Goal: Task Accomplishment & Management: Manage account settings

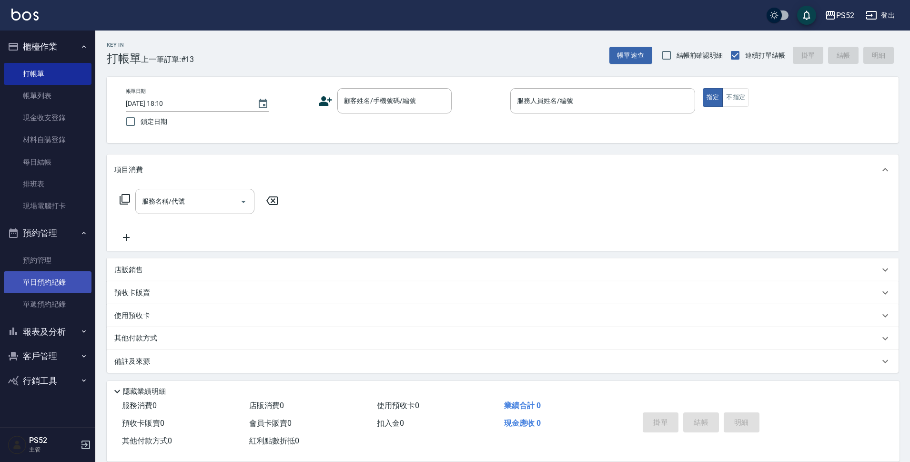
click at [77, 277] on link "單日預約紀錄" at bounding box center [48, 282] width 88 height 22
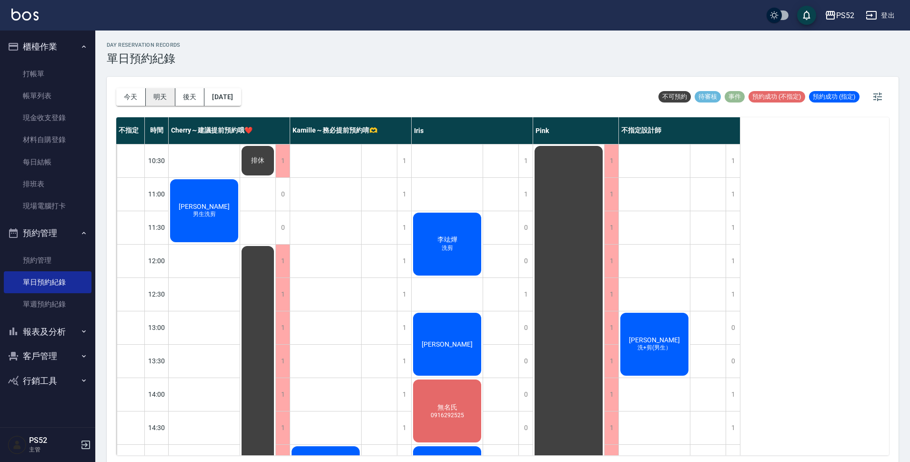
click at [151, 94] on button "明天" at bounding box center [161, 97] width 30 height 18
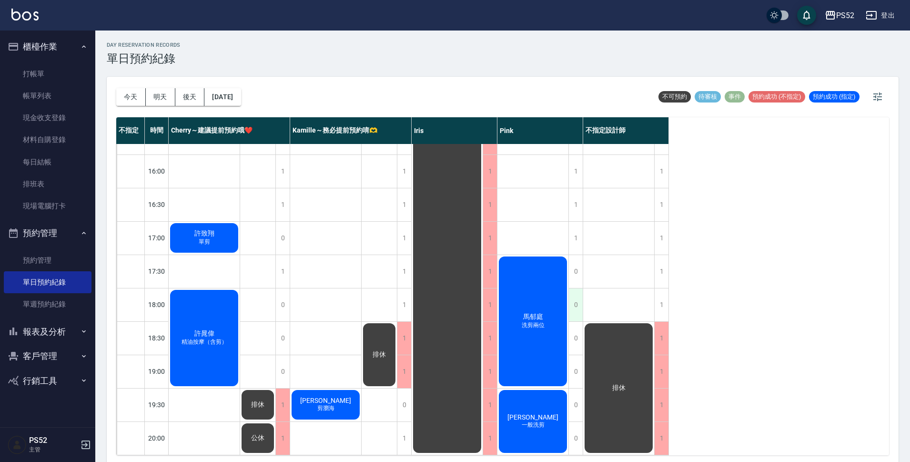
scroll to position [364, 0]
click at [197, 97] on button "後天" at bounding box center [190, 97] width 30 height 18
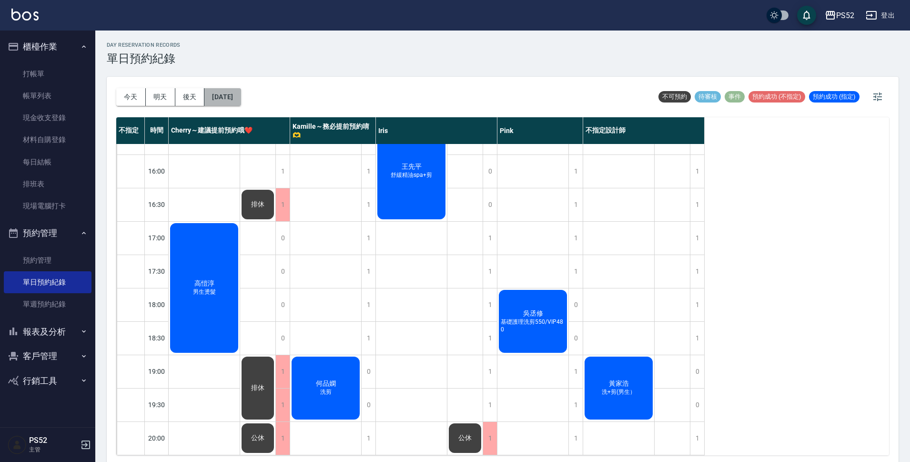
click at [229, 101] on button "[DATE]" at bounding box center [222, 97] width 36 height 18
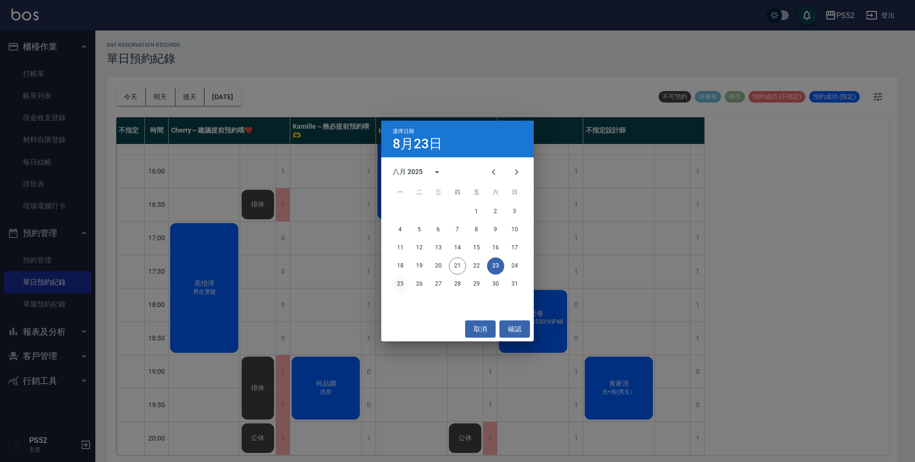
click at [403, 282] on button "25" at bounding box center [400, 283] width 17 height 17
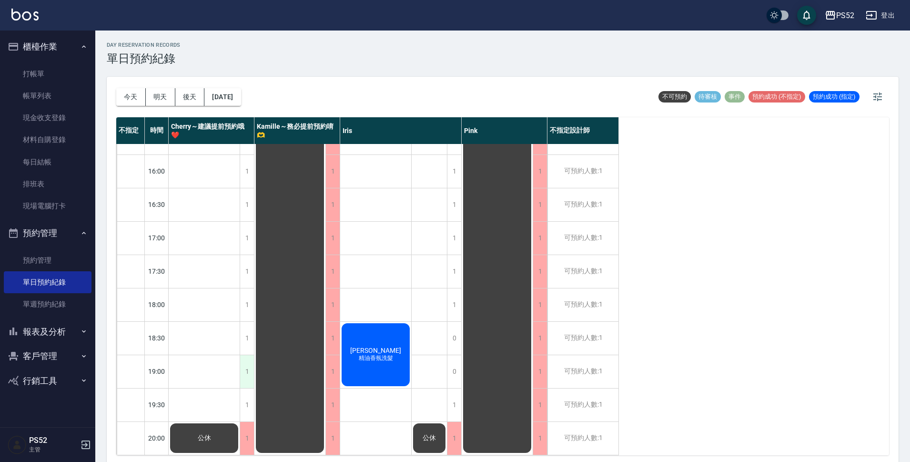
click at [249, 359] on div "1" at bounding box center [247, 371] width 14 height 33
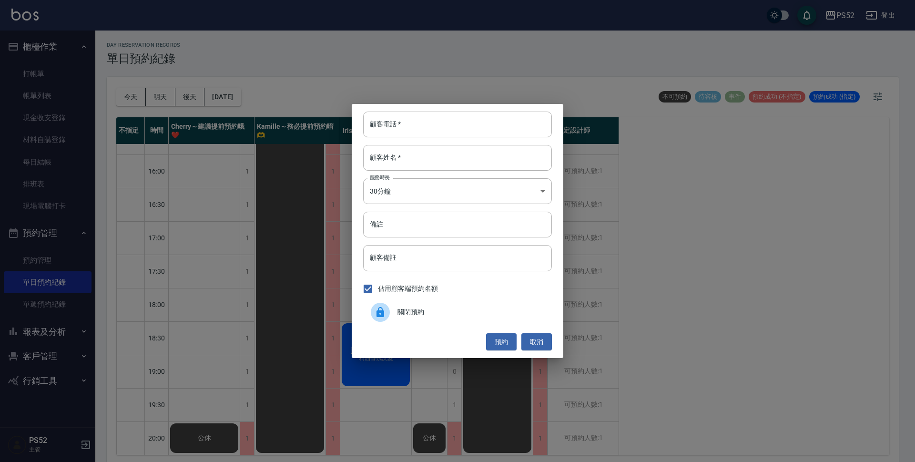
click at [395, 316] on div at bounding box center [384, 311] width 27 height 19
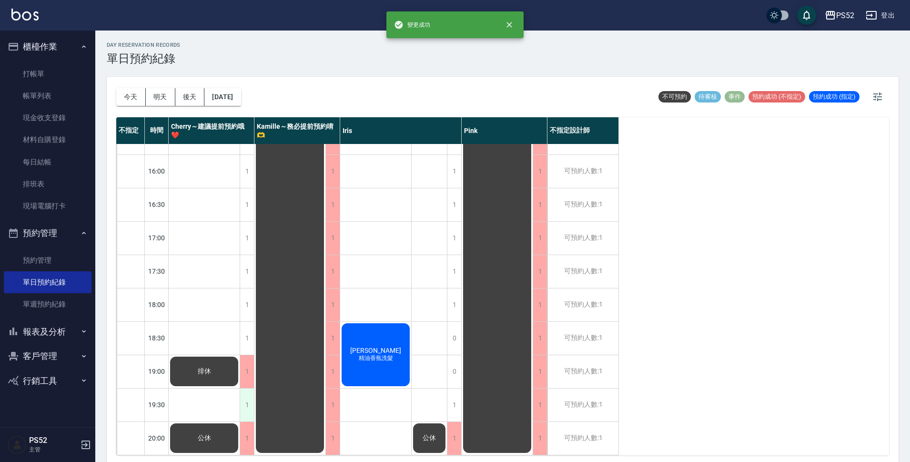
click at [246, 398] on div "1" at bounding box center [247, 404] width 14 height 33
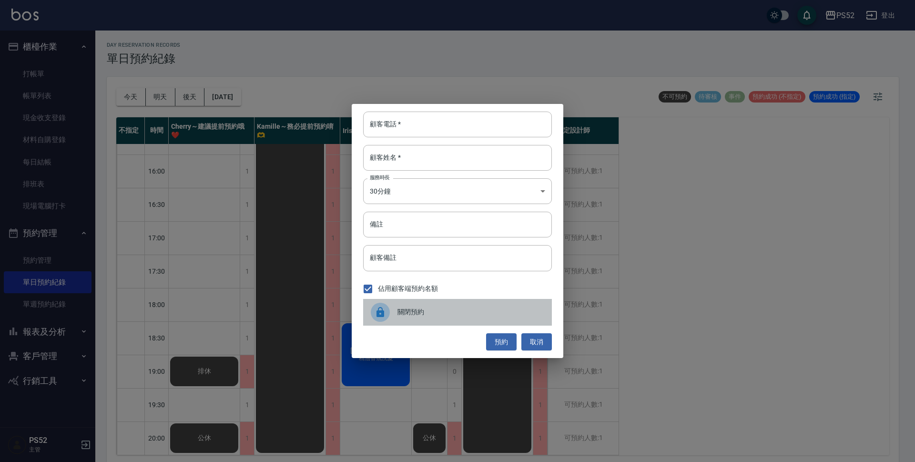
click at [408, 313] on span "關閉預約" at bounding box center [470, 312] width 147 height 10
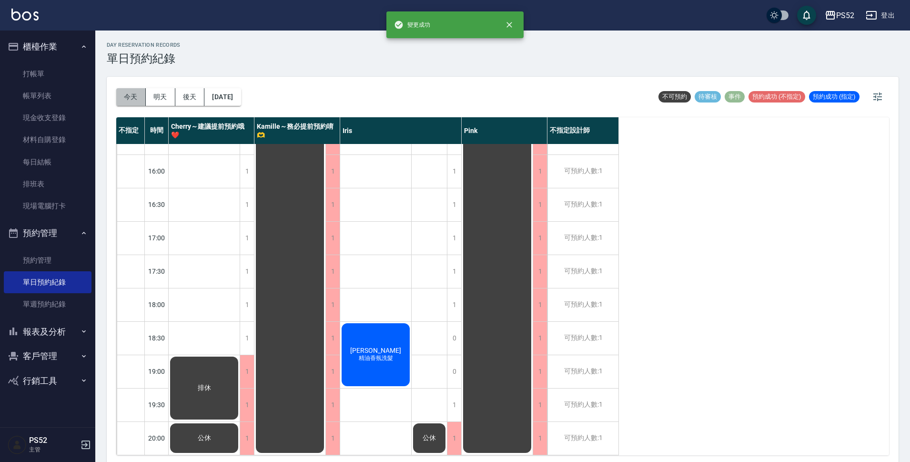
click at [130, 98] on button "今天" at bounding box center [131, 97] width 30 height 18
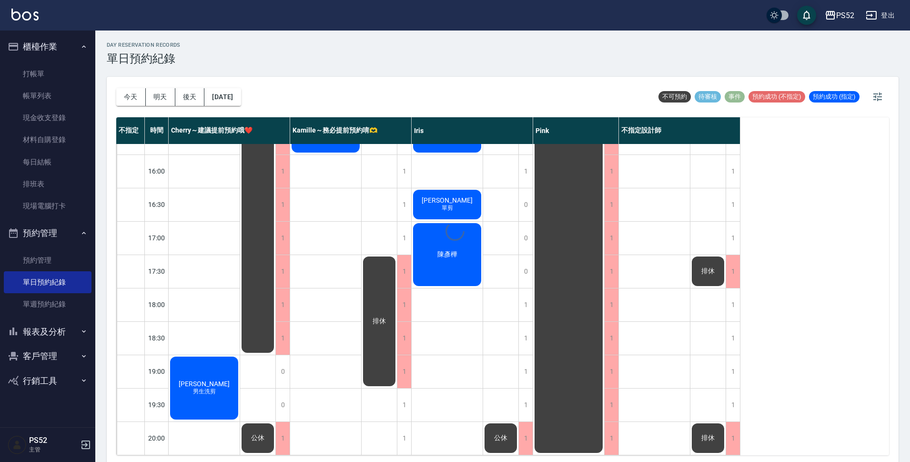
click at [154, 99] on button "明天" at bounding box center [161, 97] width 30 height 18
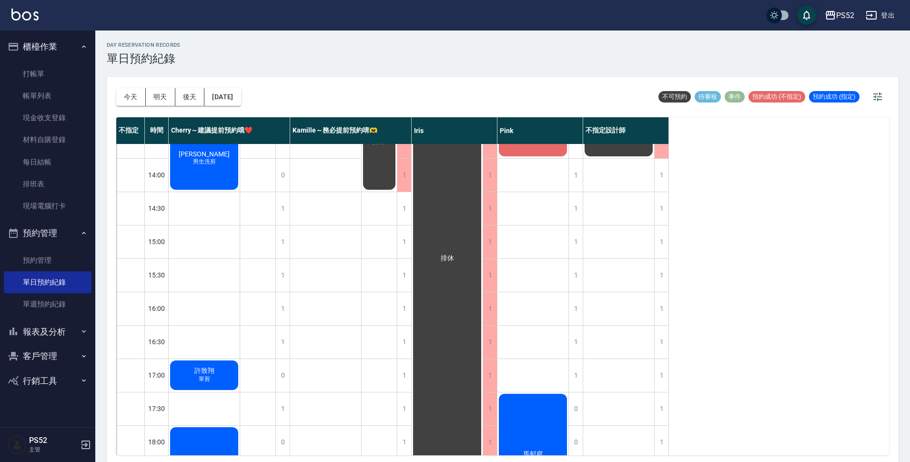
scroll to position [206, 0]
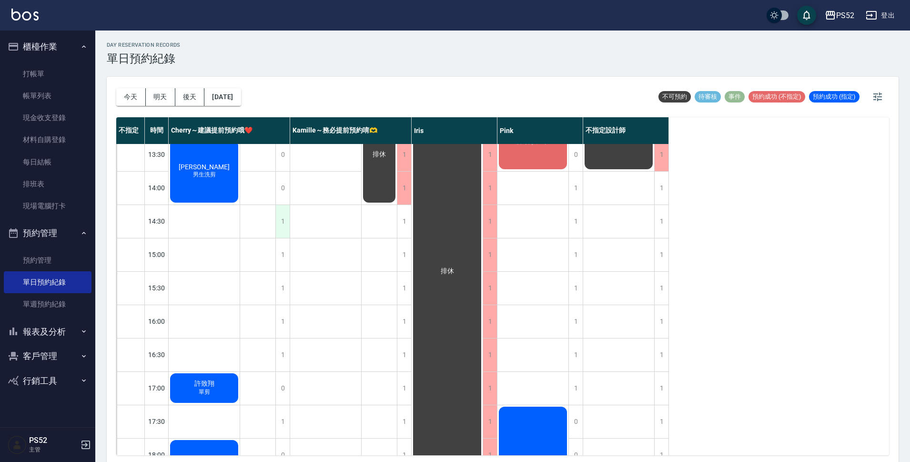
click at [281, 228] on div "1" at bounding box center [282, 221] width 14 height 33
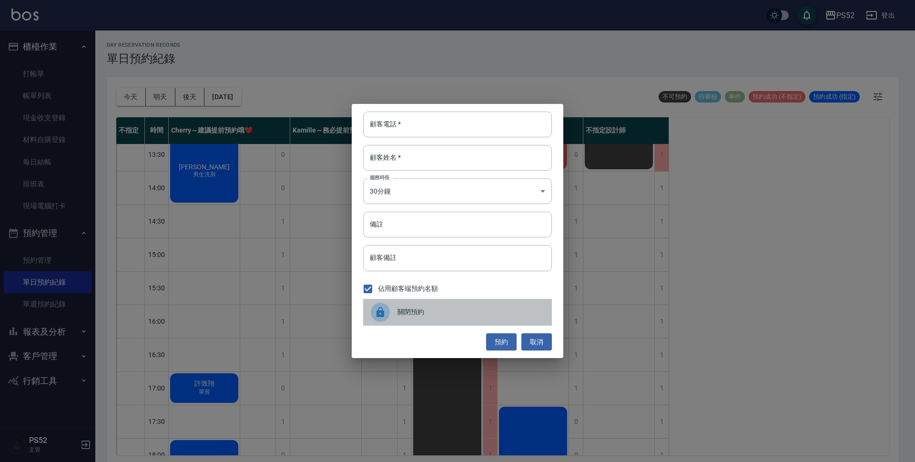
click at [404, 319] on div "關閉預約" at bounding box center [457, 312] width 189 height 27
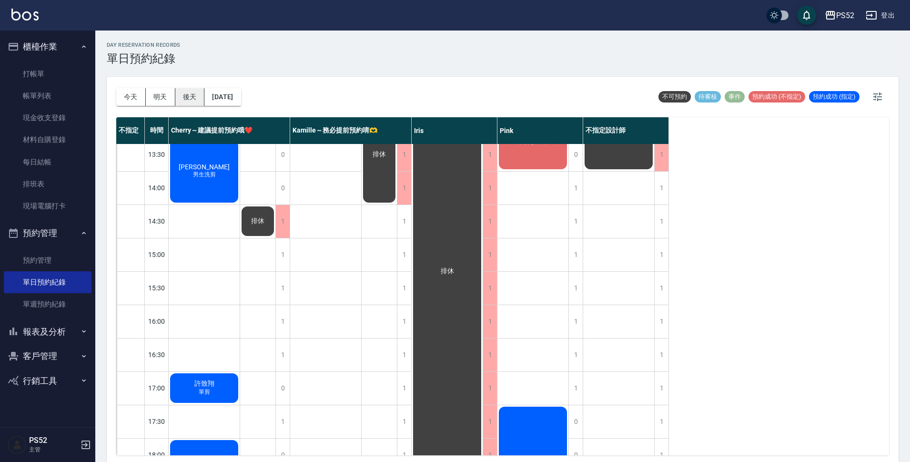
click at [180, 91] on button "後天" at bounding box center [190, 97] width 30 height 18
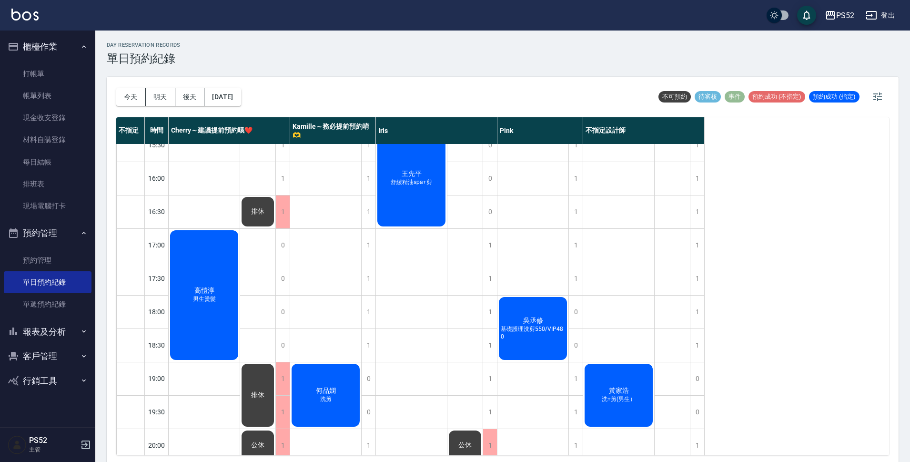
scroll to position [364, 0]
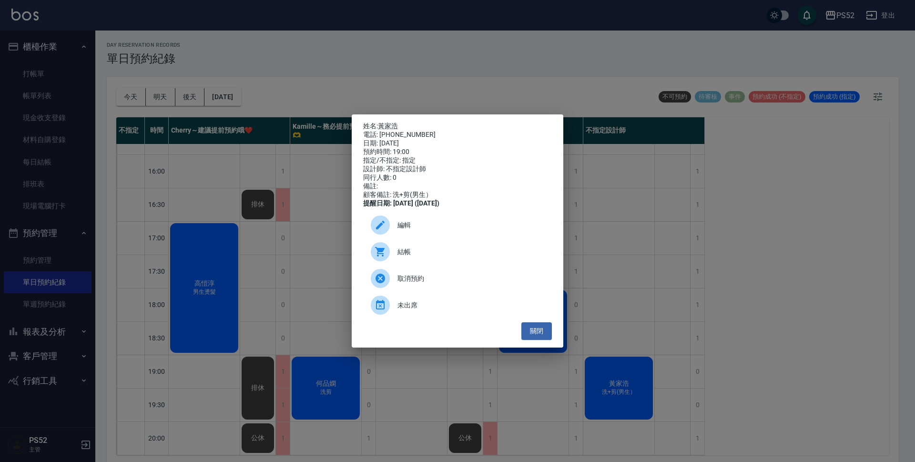
click at [422, 230] on span "編輯" at bounding box center [470, 225] width 147 height 10
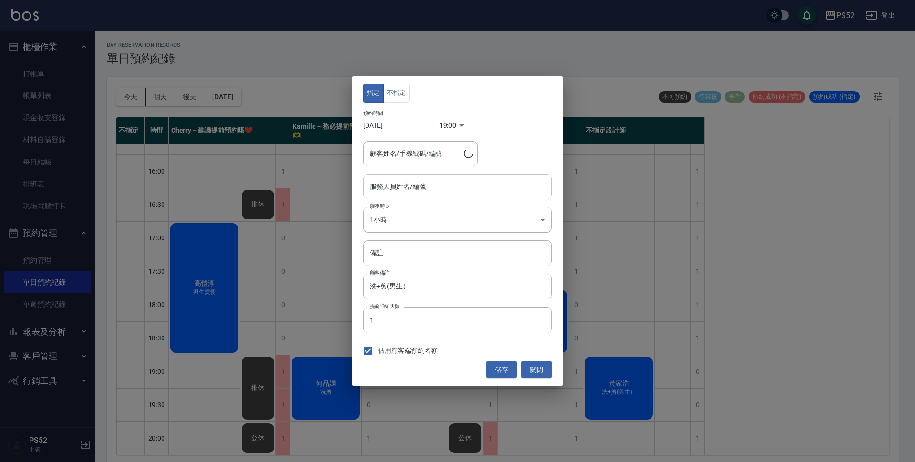
type input "不指定設計師-88"
type input "[PERSON_NAME]/0939768989/B0939768989"
click at [400, 94] on button "不指定" at bounding box center [396, 93] width 27 height 19
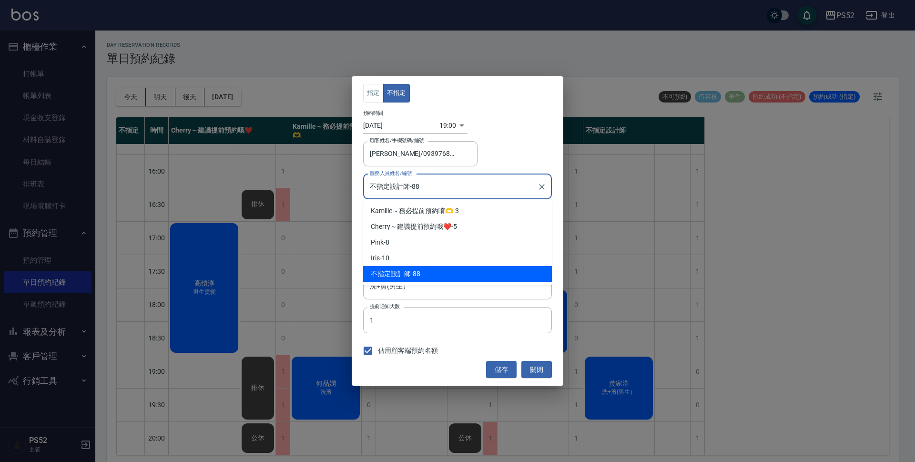
click at [474, 188] on input "不指定設計師-88" at bounding box center [450, 186] width 166 height 17
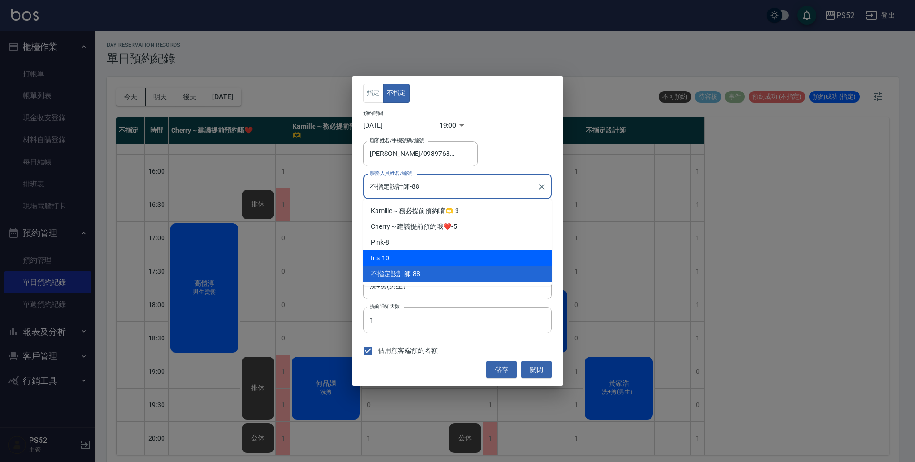
click at [443, 254] on div "Iris -10" at bounding box center [457, 258] width 189 height 16
type input "Iris-10"
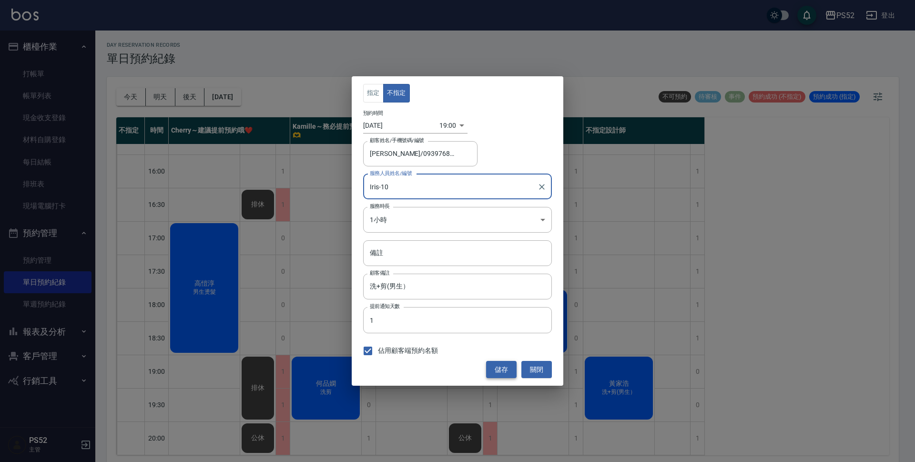
click at [491, 376] on button "儲存" at bounding box center [501, 370] width 30 height 18
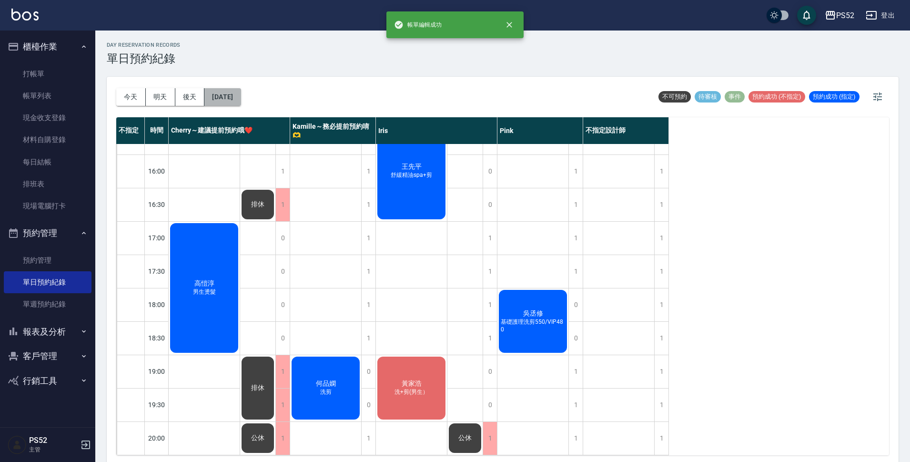
click at [241, 94] on button "[DATE]" at bounding box center [222, 97] width 36 height 18
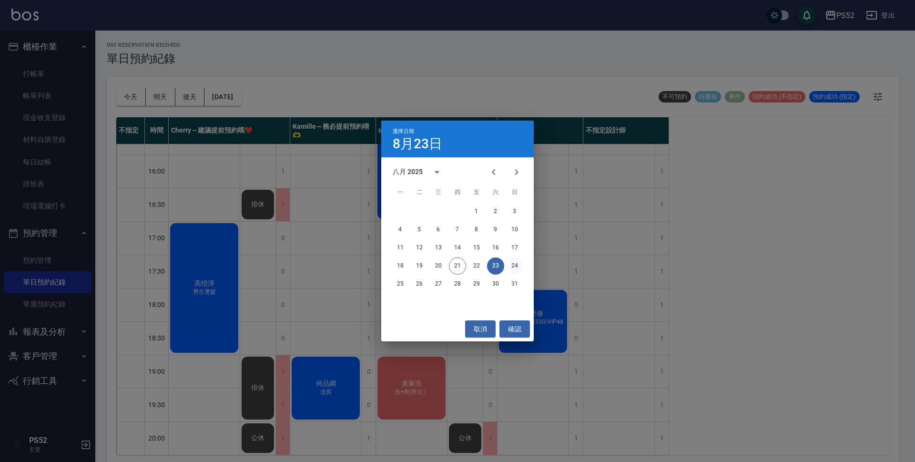
click at [512, 267] on button "24" at bounding box center [514, 265] width 17 height 17
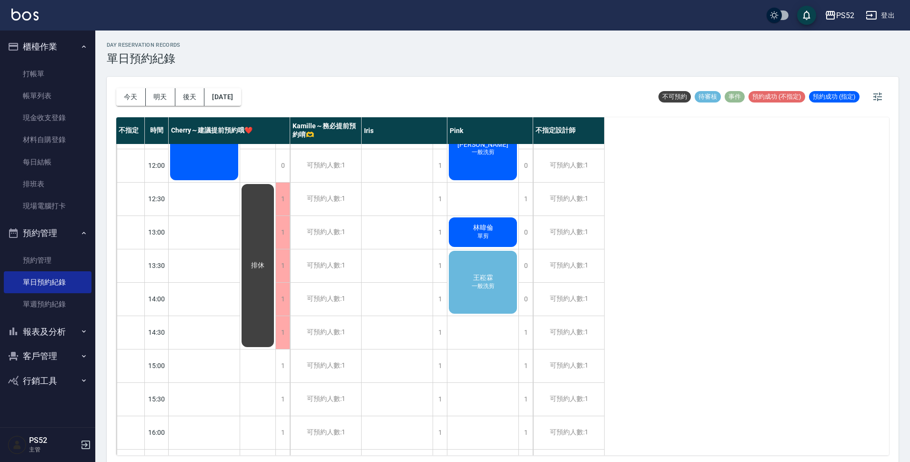
scroll to position [94, 0]
click at [240, 182] on div "[PERSON_NAME] 一般洗剪" at bounding box center [204, 116] width 71 height 132
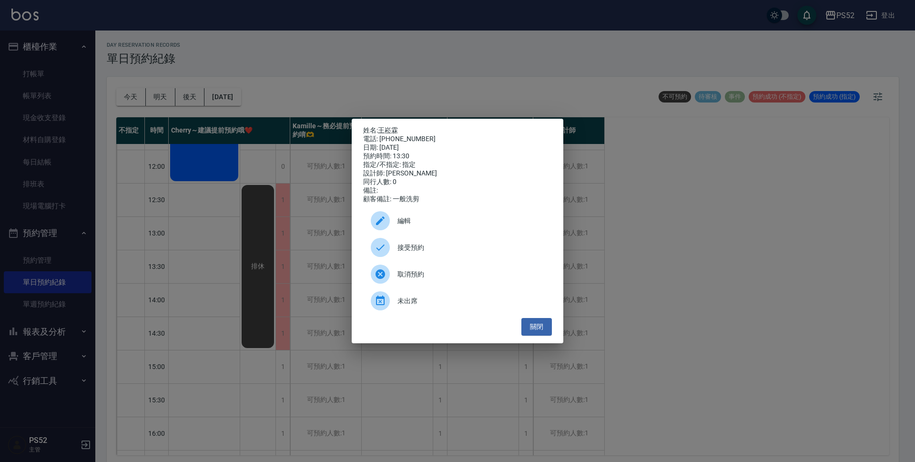
click at [444, 252] on span "接受預約" at bounding box center [470, 247] width 147 height 10
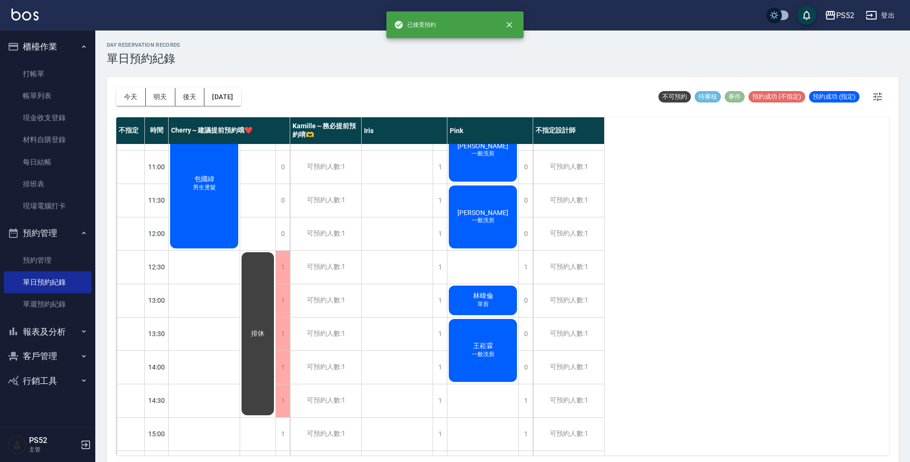
scroll to position [0, 0]
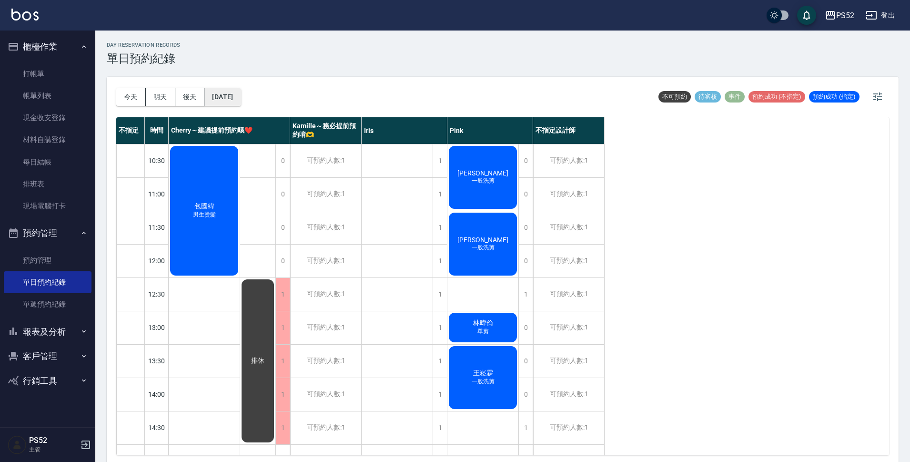
click at [226, 93] on button "[DATE]" at bounding box center [222, 97] width 36 height 18
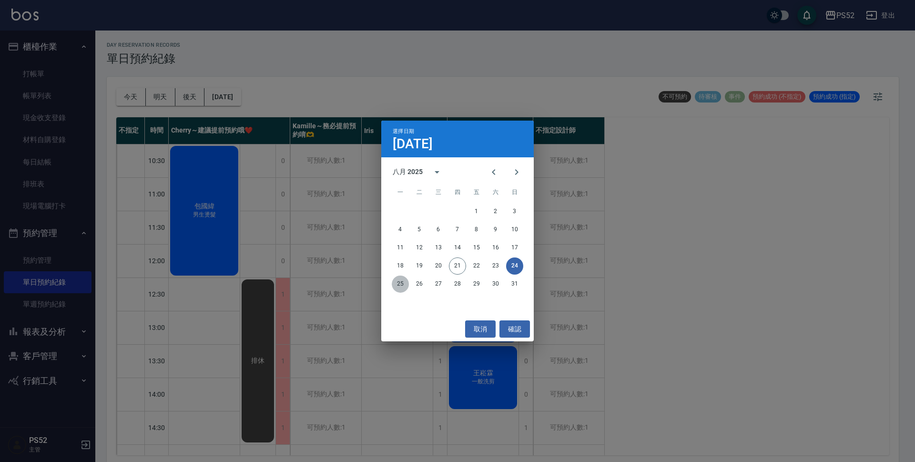
click at [397, 283] on button "25" at bounding box center [400, 283] width 17 height 17
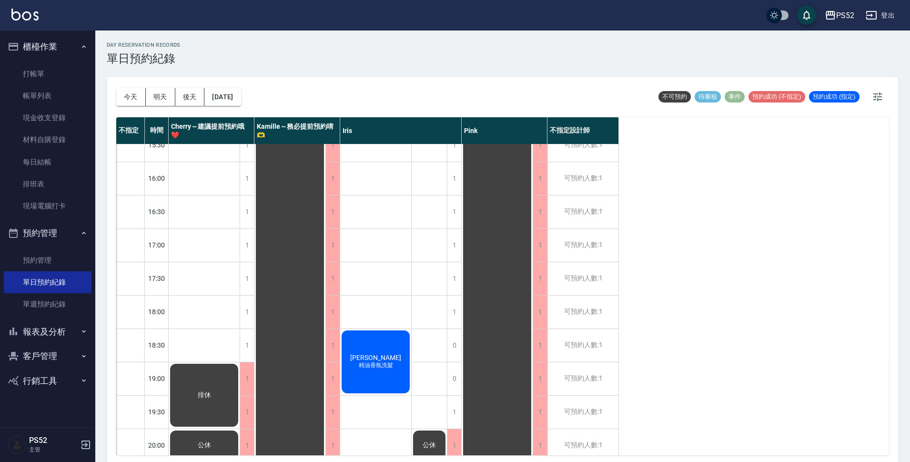
scroll to position [364, 0]
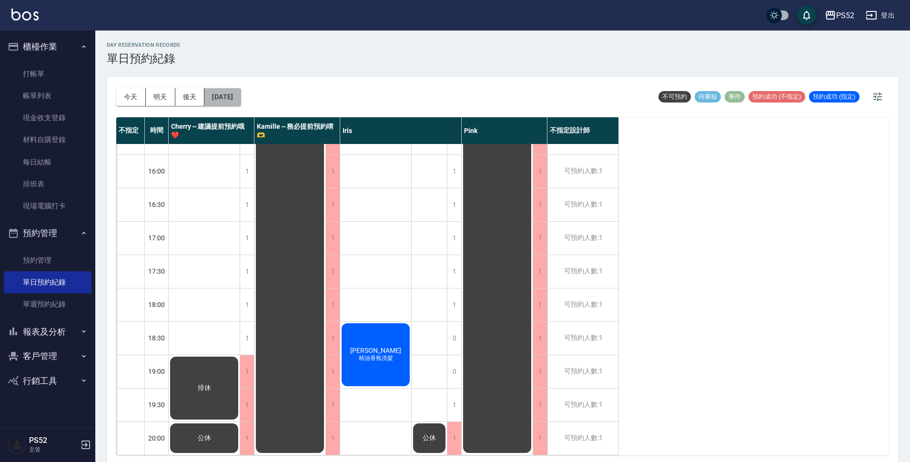
click at [240, 95] on button "[DATE]" at bounding box center [222, 97] width 36 height 18
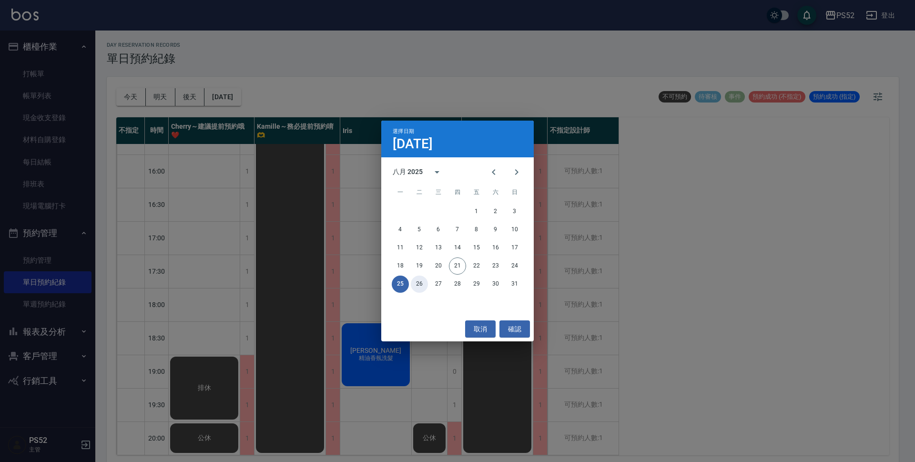
click at [421, 282] on button "26" at bounding box center [419, 283] width 17 height 17
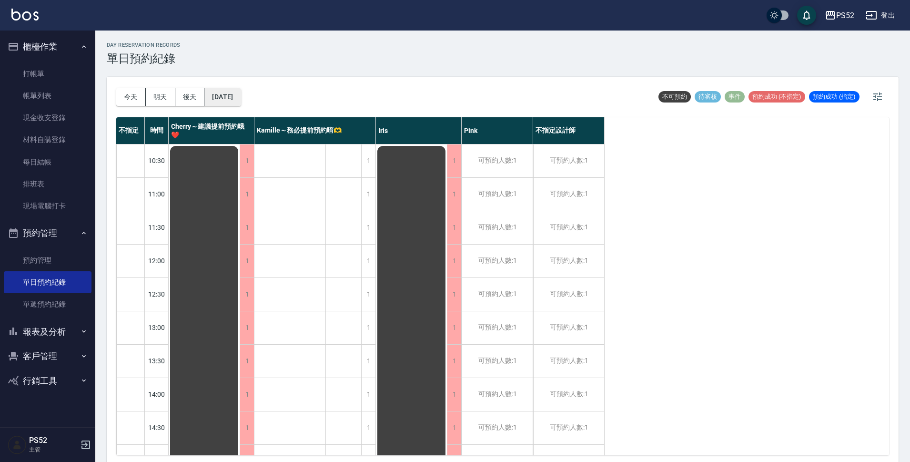
click at [235, 99] on button "[DATE]" at bounding box center [222, 97] width 36 height 18
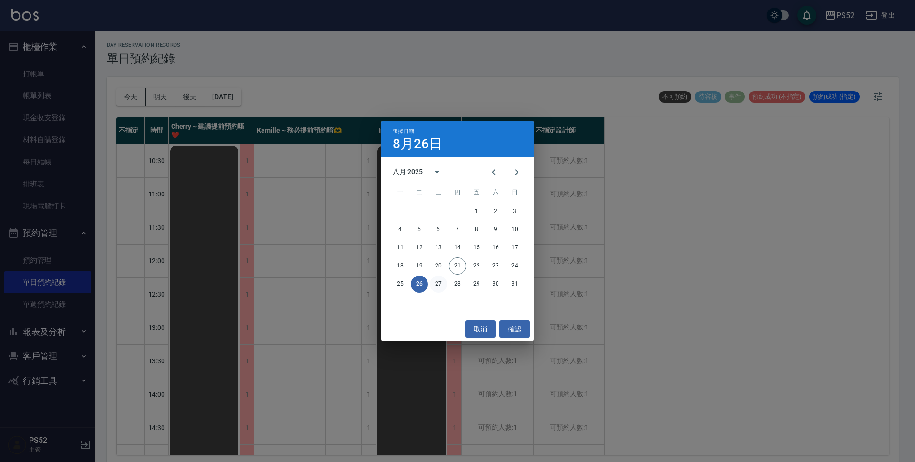
click at [438, 288] on button "27" at bounding box center [438, 283] width 17 height 17
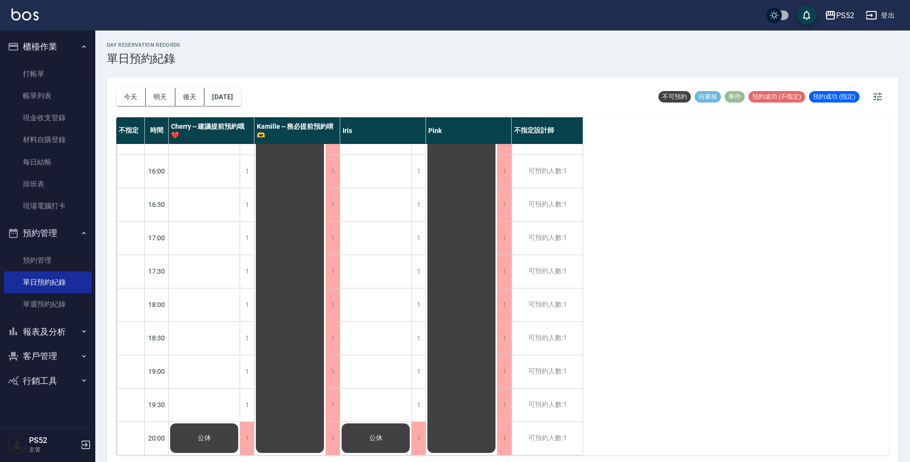
scroll to position [364, 0]
click at [241, 94] on button "[DATE]" at bounding box center [222, 97] width 36 height 18
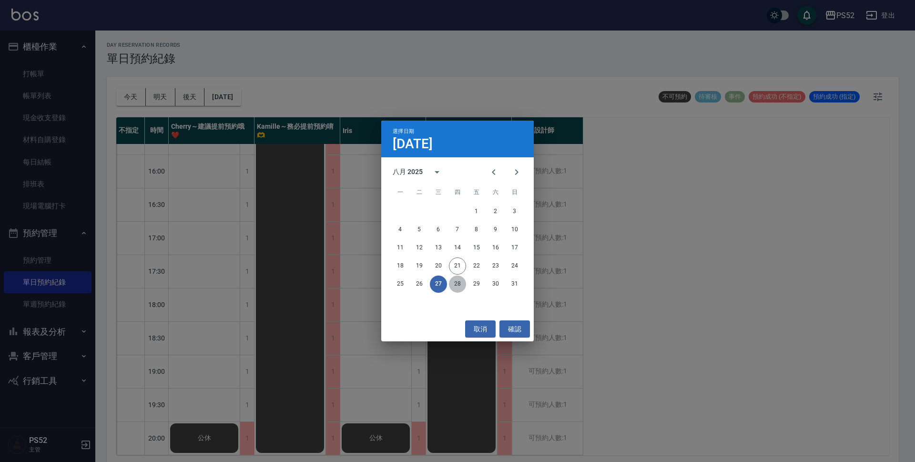
click at [455, 287] on button "28" at bounding box center [457, 283] width 17 height 17
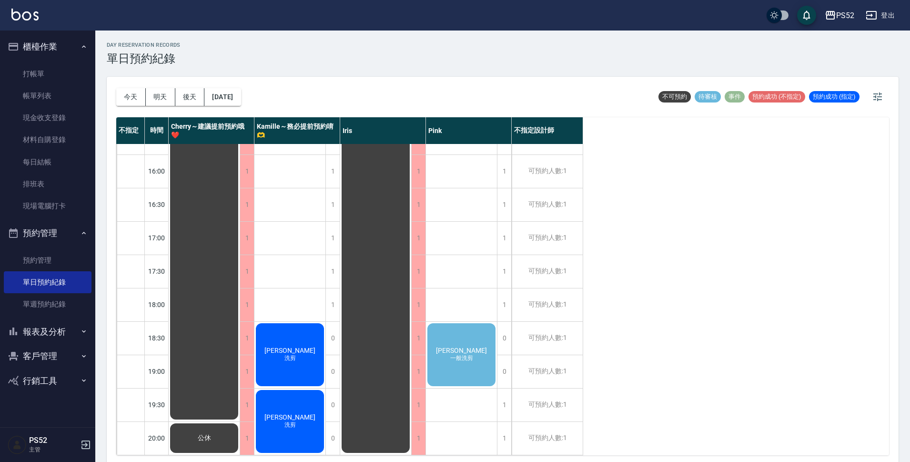
click at [298, 354] on span "一般洗剪" at bounding box center [289, 358] width 15 height 8
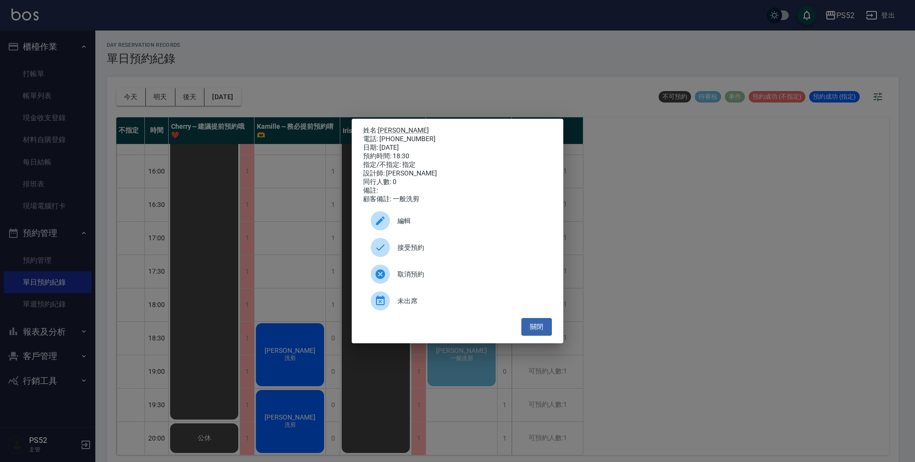
click at [413, 251] on span "接受預約" at bounding box center [470, 247] width 147 height 10
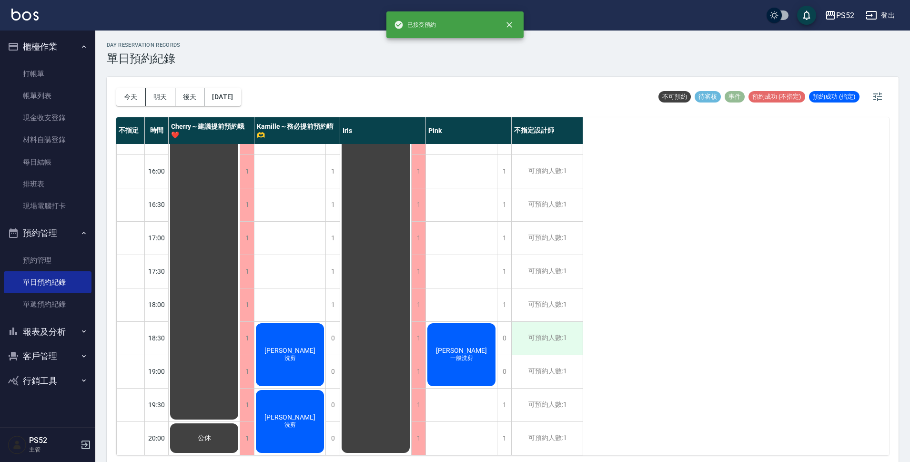
click at [559, 338] on div "可預約人數:1" at bounding box center [547, 338] width 71 height 33
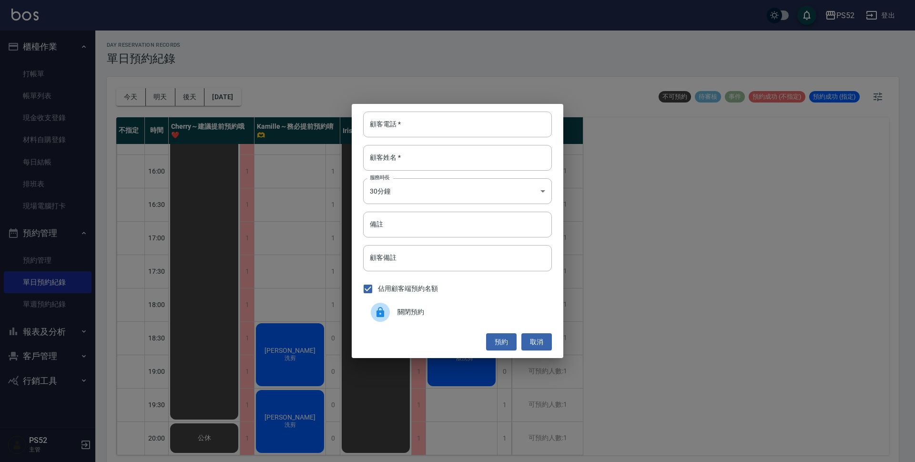
click at [440, 311] on span "關閉預約" at bounding box center [470, 312] width 147 height 10
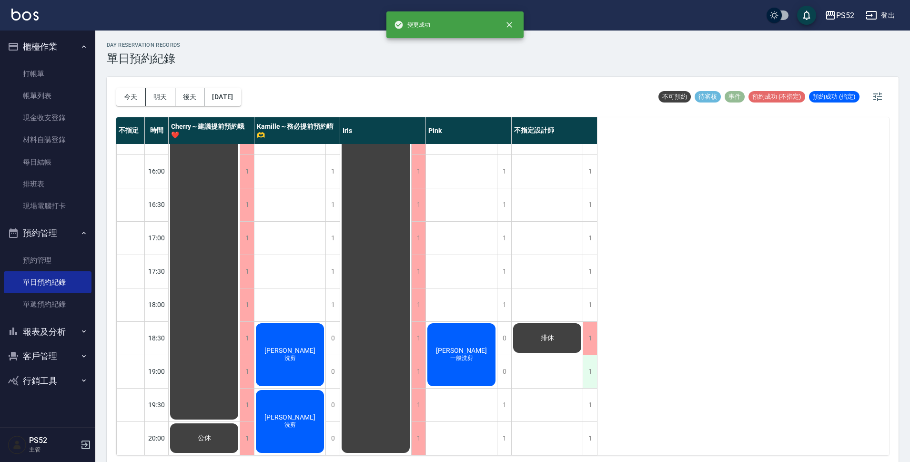
click at [589, 363] on div "1" at bounding box center [590, 371] width 14 height 33
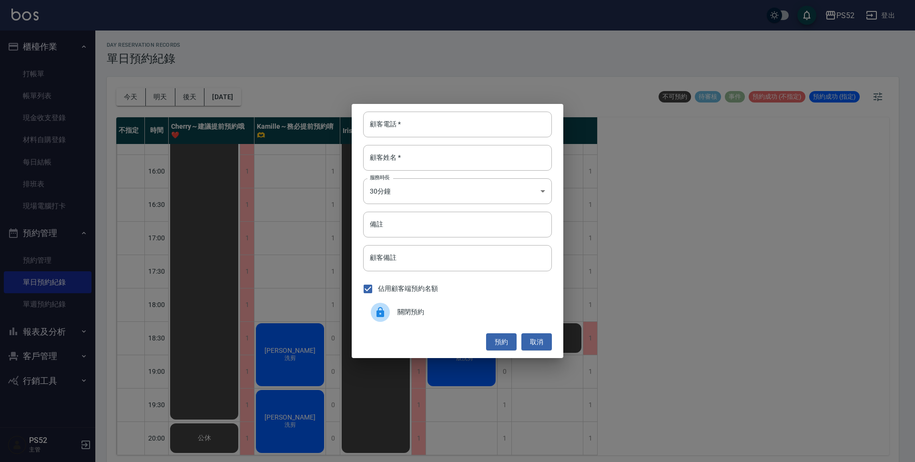
click at [453, 309] on span "關閉預約" at bounding box center [470, 312] width 147 height 10
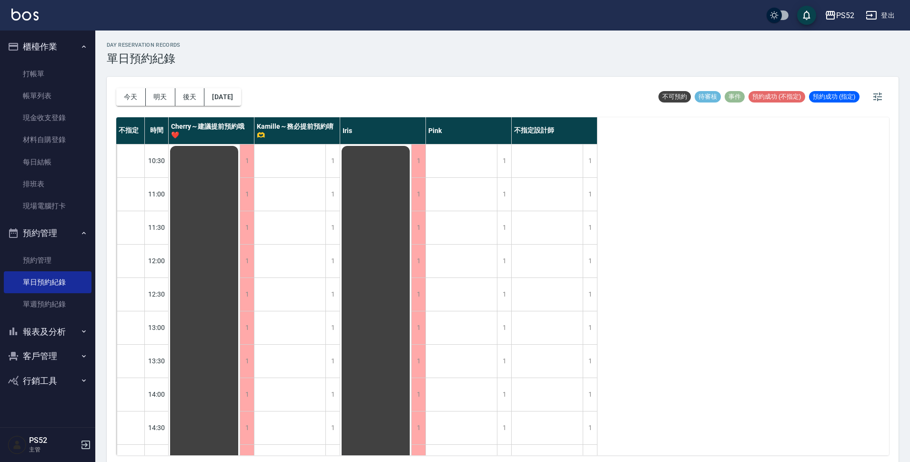
click at [232, 87] on div "[DATE] [DATE] [DATE] [DATE]" at bounding box center [178, 97] width 125 height 40
click at [237, 94] on button "[DATE]" at bounding box center [222, 97] width 36 height 18
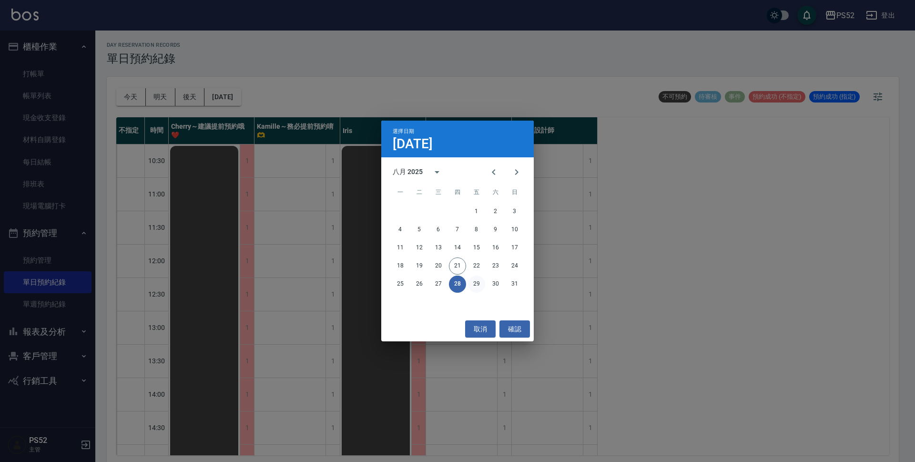
click at [481, 287] on button "29" at bounding box center [476, 283] width 17 height 17
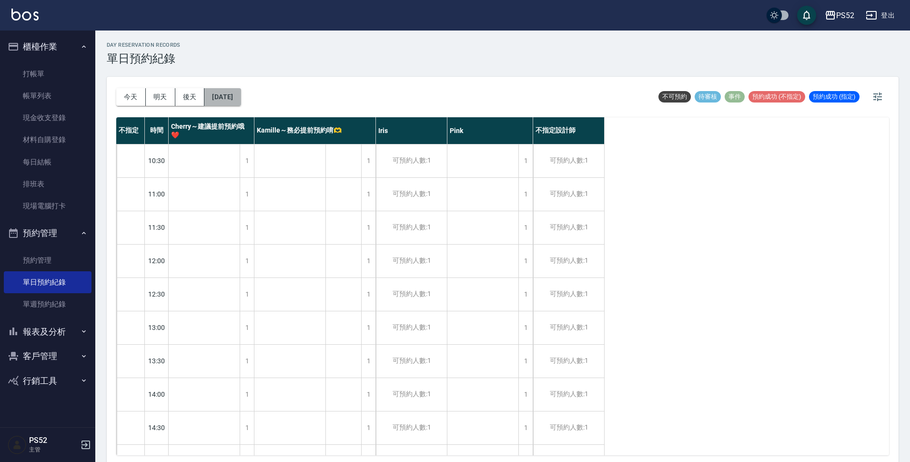
click at [233, 95] on button "[DATE]" at bounding box center [222, 97] width 36 height 18
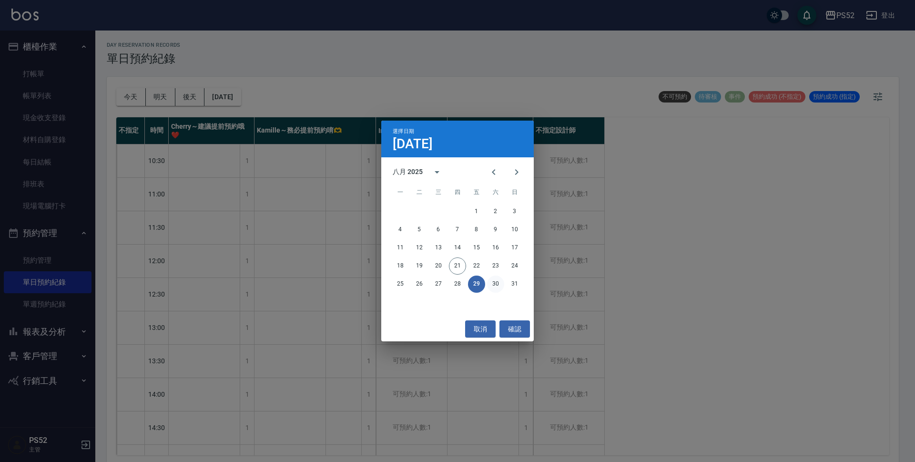
click at [495, 287] on button "30" at bounding box center [495, 283] width 17 height 17
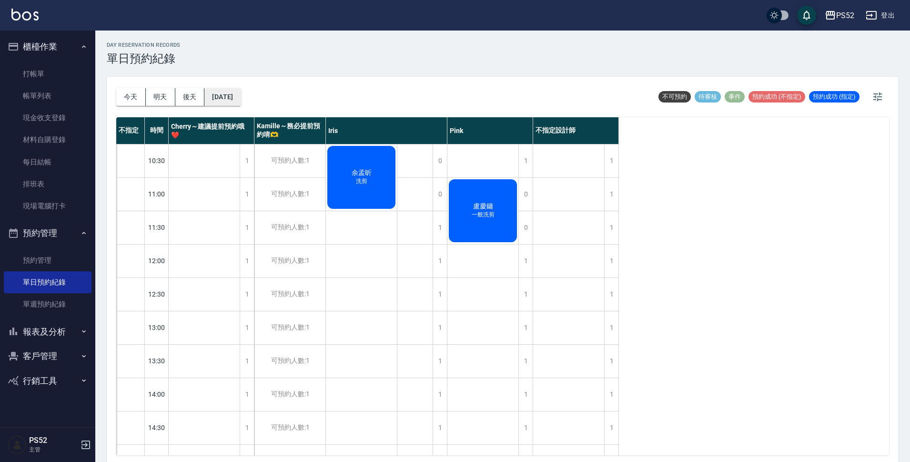
click at [238, 100] on button "[DATE]" at bounding box center [222, 97] width 36 height 18
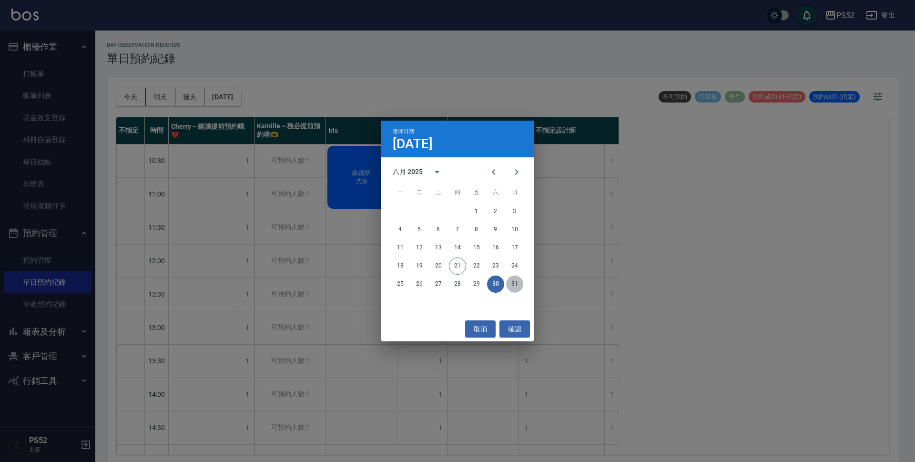
click at [515, 282] on button "31" at bounding box center [514, 283] width 17 height 17
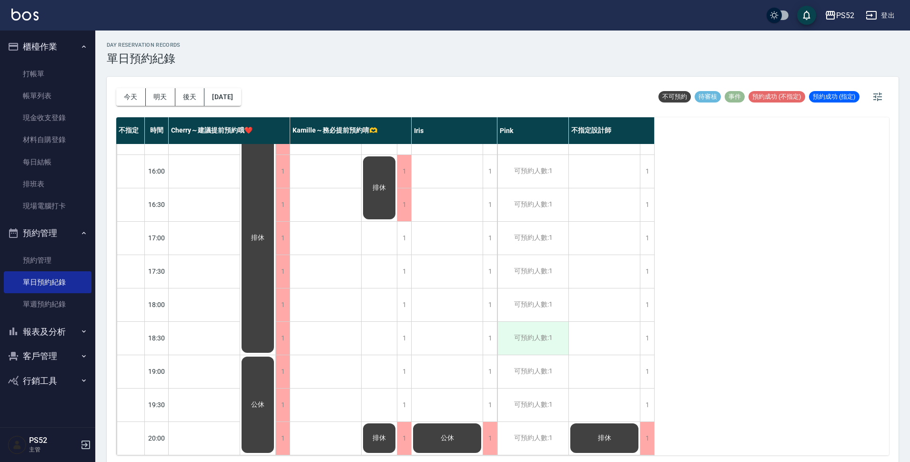
scroll to position [364, 0]
click at [241, 100] on button "[DATE]" at bounding box center [222, 97] width 36 height 18
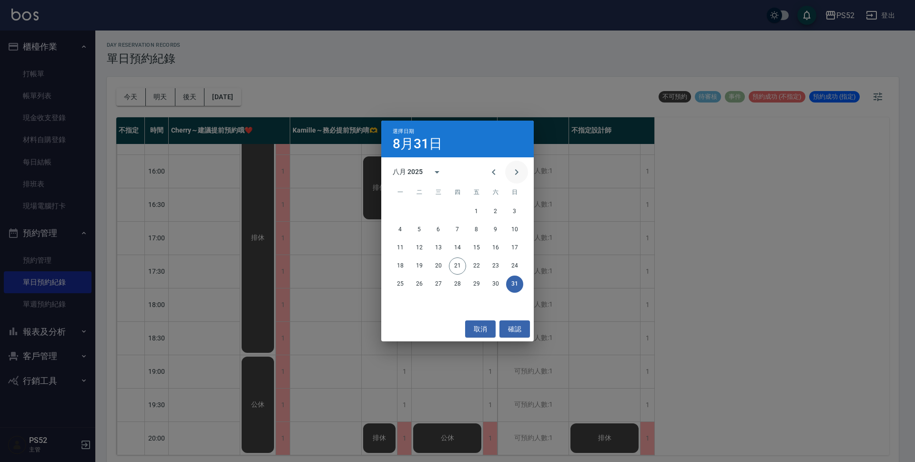
click at [518, 171] on icon "Next month" at bounding box center [516, 171] width 11 height 11
click at [395, 213] on button "1" at bounding box center [400, 211] width 17 height 17
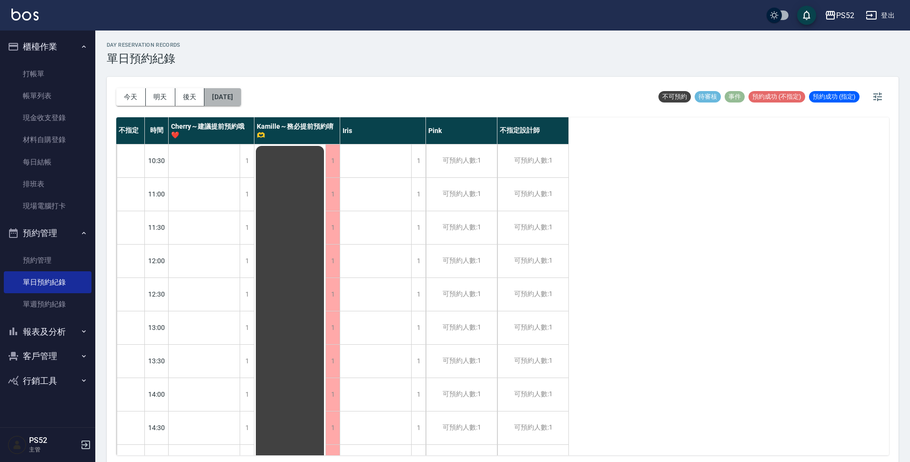
click at [229, 100] on button "[DATE]" at bounding box center [222, 97] width 36 height 18
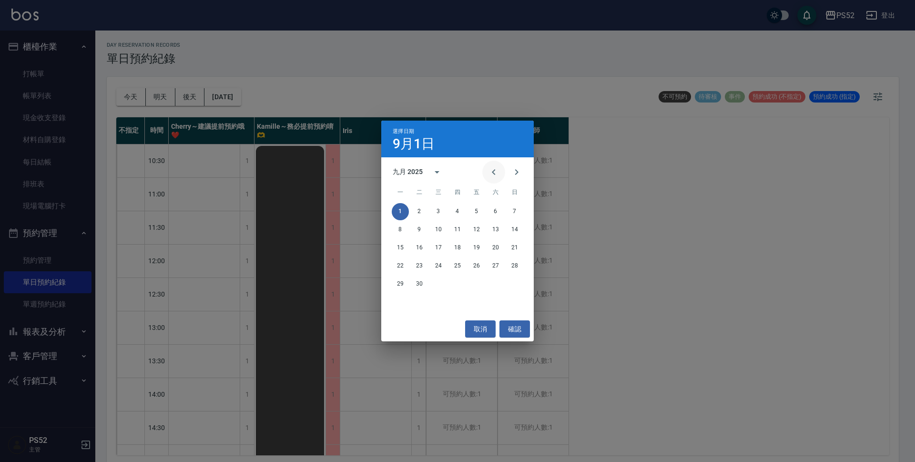
click at [494, 177] on icon "Previous month" at bounding box center [493, 171] width 11 height 11
click at [477, 283] on button "29" at bounding box center [476, 283] width 17 height 17
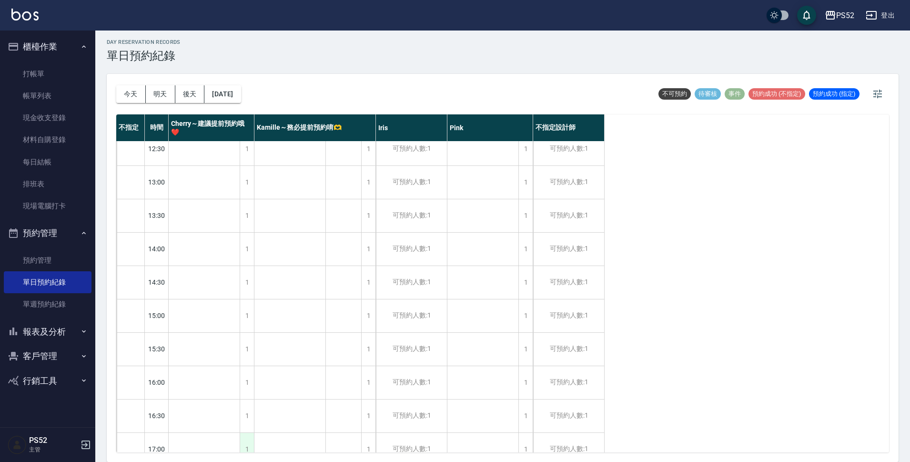
scroll to position [142, 0]
click at [62, 68] on link "打帳單" at bounding box center [48, 74] width 88 height 22
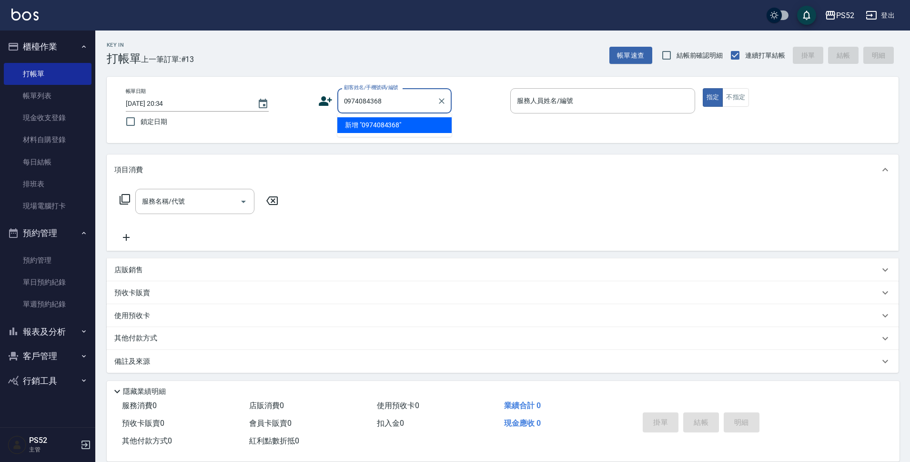
type input "0974084368"
click at [325, 100] on icon at bounding box center [325, 101] width 14 height 14
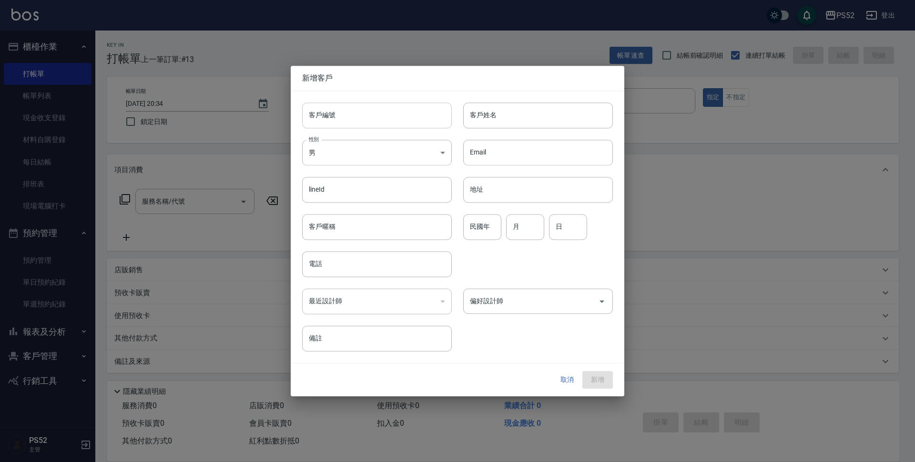
click at [352, 113] on input "客戶編號" at bounding box center [377, 115] width 150 height 26
paste input "0974084368"
type input "B0974084368"
click at [324, 145] on body "PS52 登出 櫃檯作業 打帳單 帳單列表 現金收支登錄 材料自購登錄 每日結帳 排班表 現場電腦打卡 預約管理 預約管理 單日預約紀錄 單週預約紀錄 報表及…" at bounding box center [457, 232] width 915 height 464
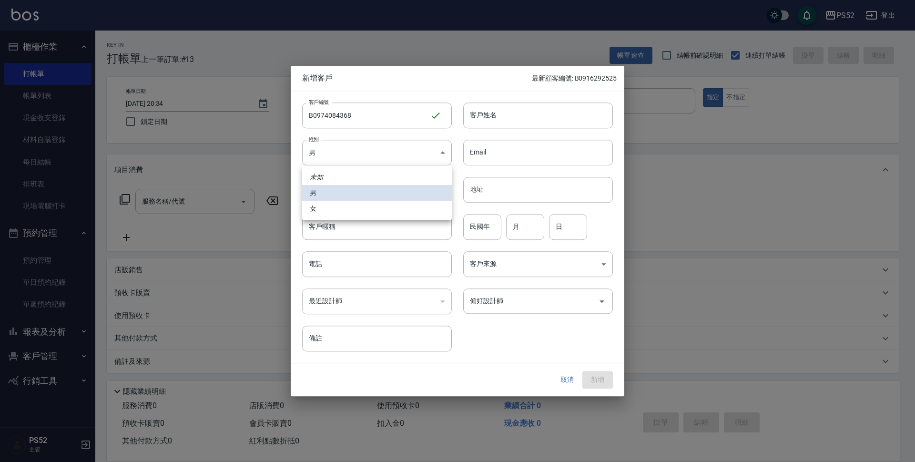
drag, startPoint x: 312, startPoint y: 208, endPoint x: 311, endPoint y: 213, distance: 5.0
click at [313, 208] on li "女" at bounding box center [377, 209] width 150 height 16
type input "[DEMOGRAPHIC_DATA]"
click at [317, 256] on div "電話 電話" at bounding box center [377, 264] width 150 height 26
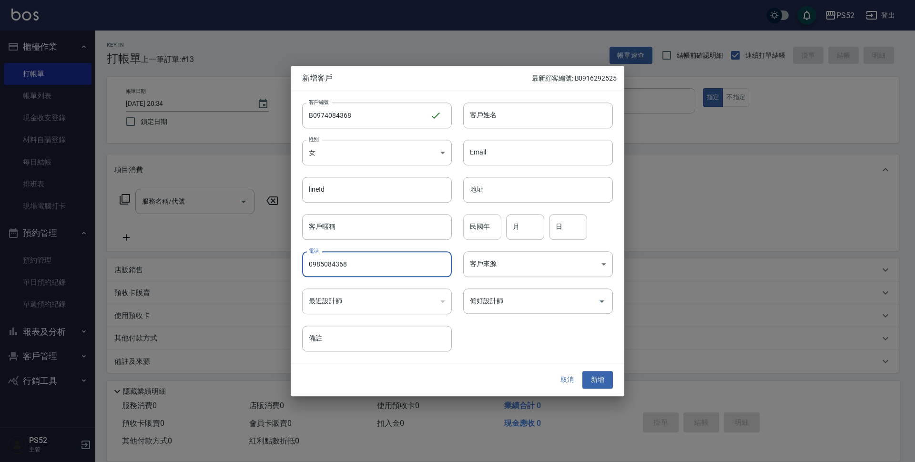
type input "0985084368"
click at [464, 235] on input "民國年" at bounding box center [482, 227] width 38 height 26
type input "62"
type input "2"
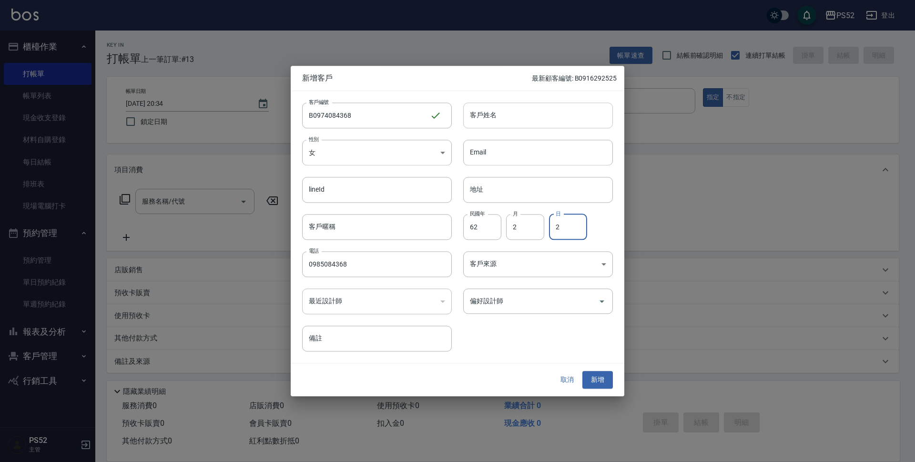
click at [508, 115] on input "客戶姓名" at bounding box center [538, 115] width 150 height 26
type input "劉寶靜"
click at [599, 388] on button "新增" at bounding box center [597, 380] width 30 height 18
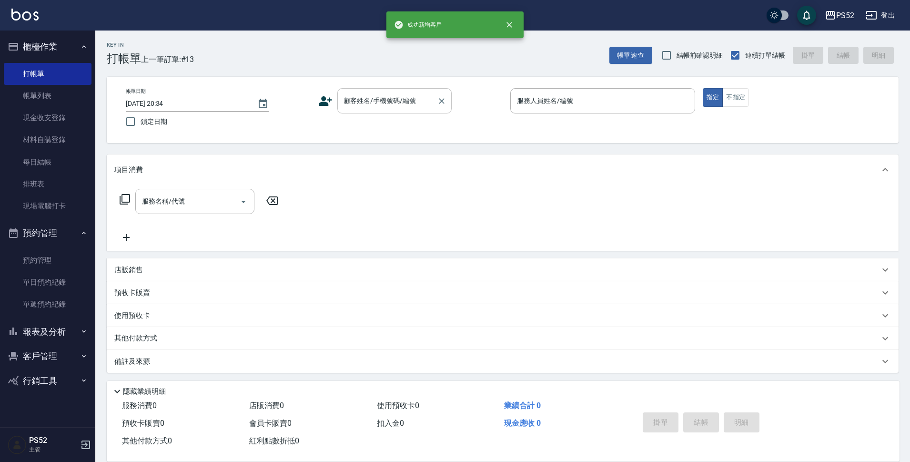
click at [419, 99] on input "顧客姓名/手機號碼/編號" at bounding box center [387, 100] width 91 height 17
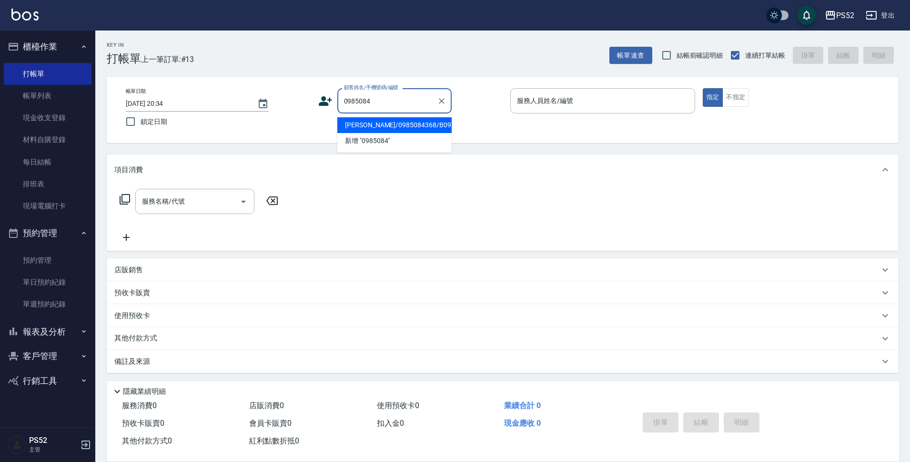
type input "[PERSON_NAME]/0985084368/B0974084368"
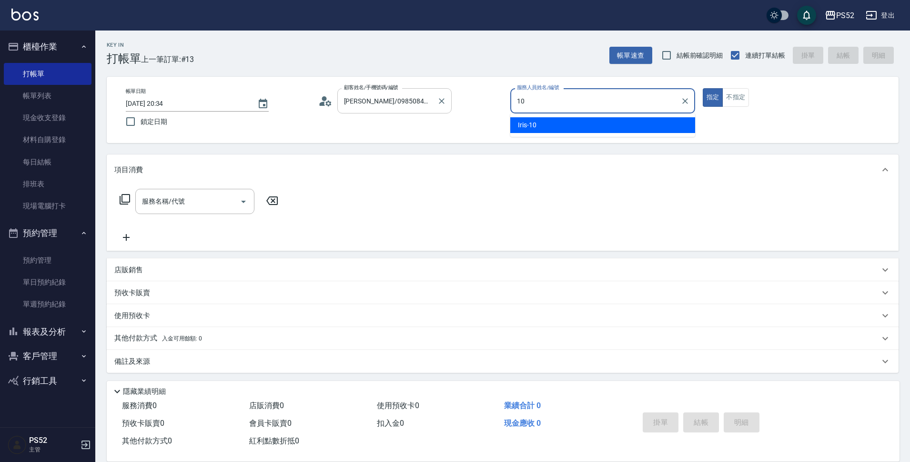
type input "Iris-10"
type button "true"
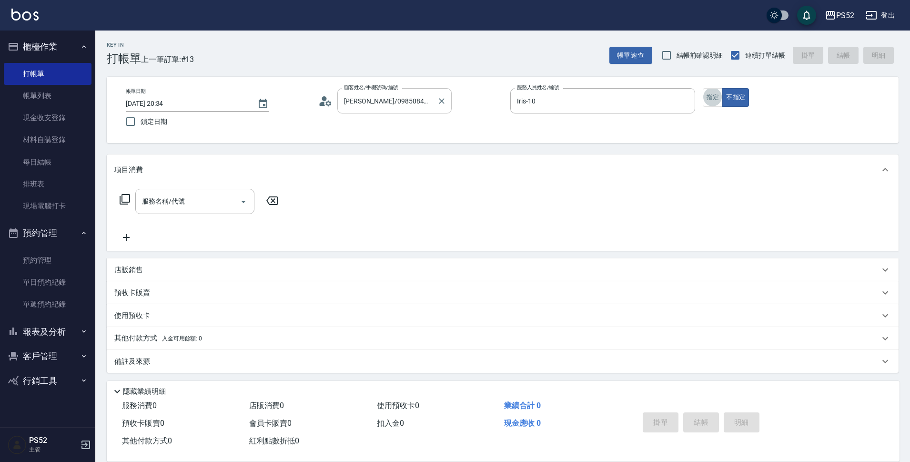
scroll to position [2, 0]
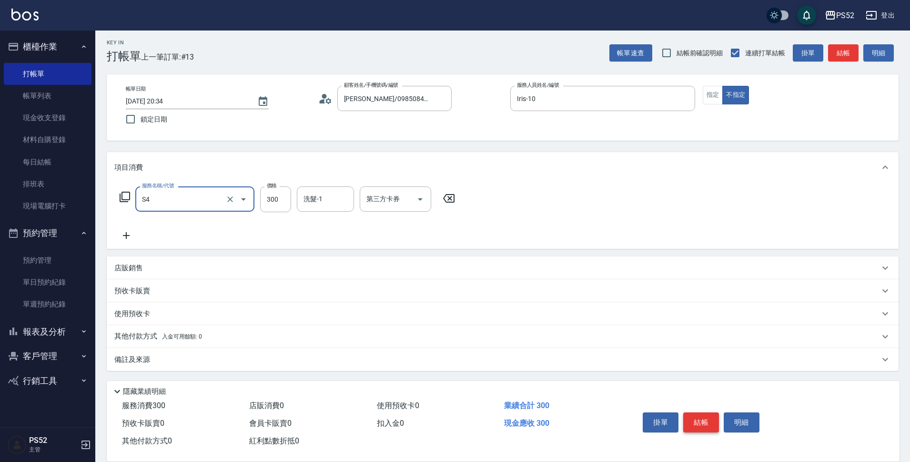
type input "洗髮300元(S4)"
click at [700, 420] on button "結帳" at bounding box center [701, 422] width 36 height 20
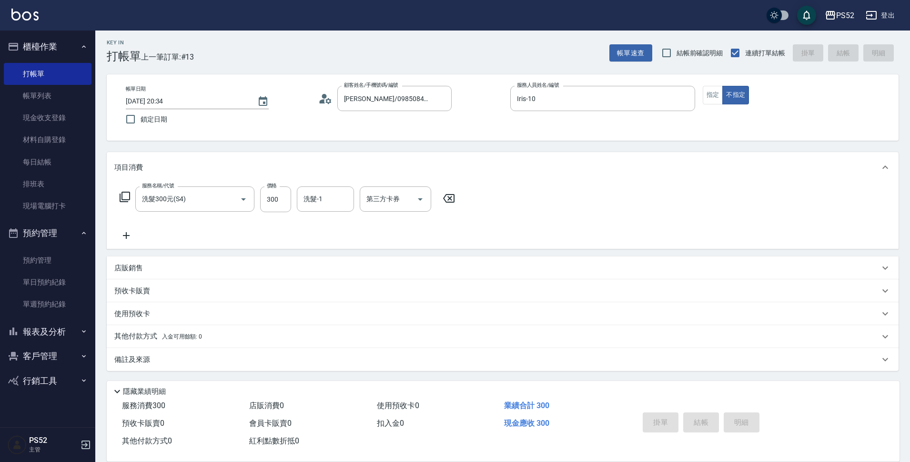
type input "[DATE] 20:35"
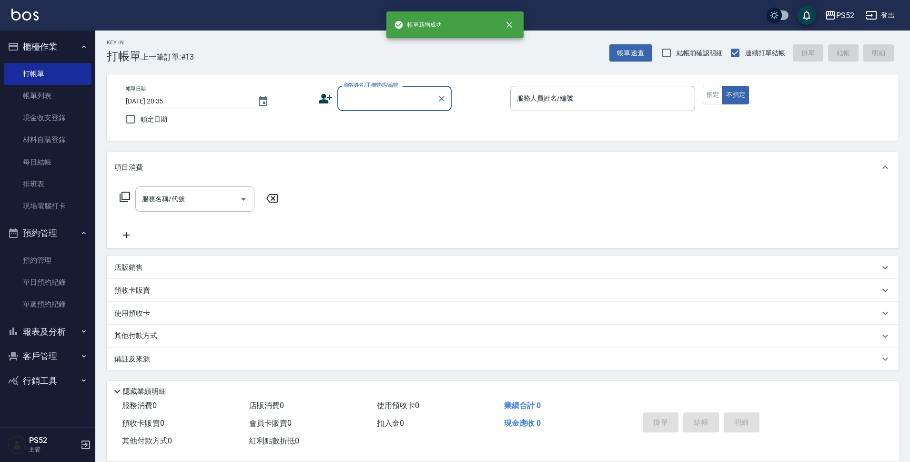
scroll to position [0, 0]
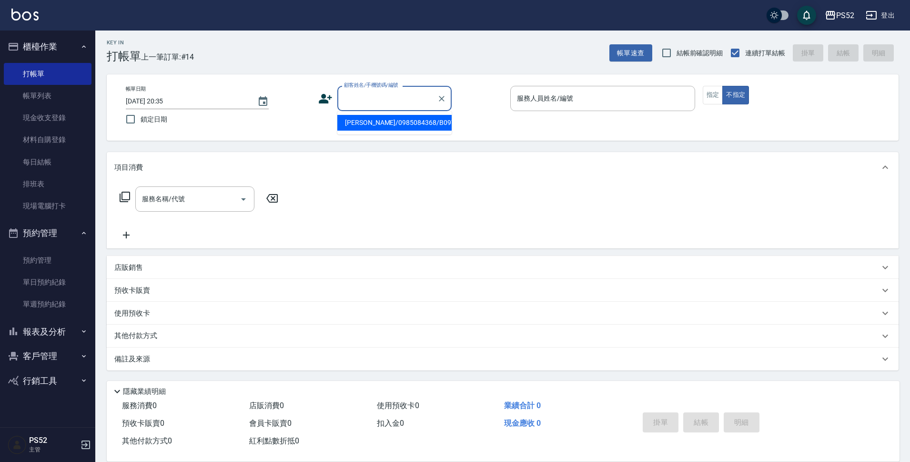
drag, startPoint x: 423, startPoint y: 98, endPoint x: 415, endPoint y: 100, distance: 7.9
click at [423, 97] on input "顧客姓名/手機號碼/編號" at bounding box center [387, 98] width 91 height 17
type input "[PERSON_NAME]/0911306613/C0911306613"
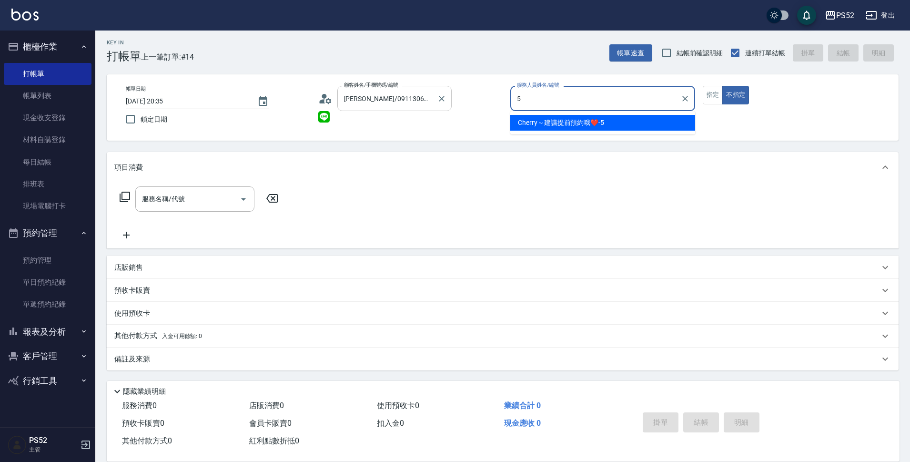
type input "5"
type button "false"
type input "Cherry～建議提前預約哦❤️-5"
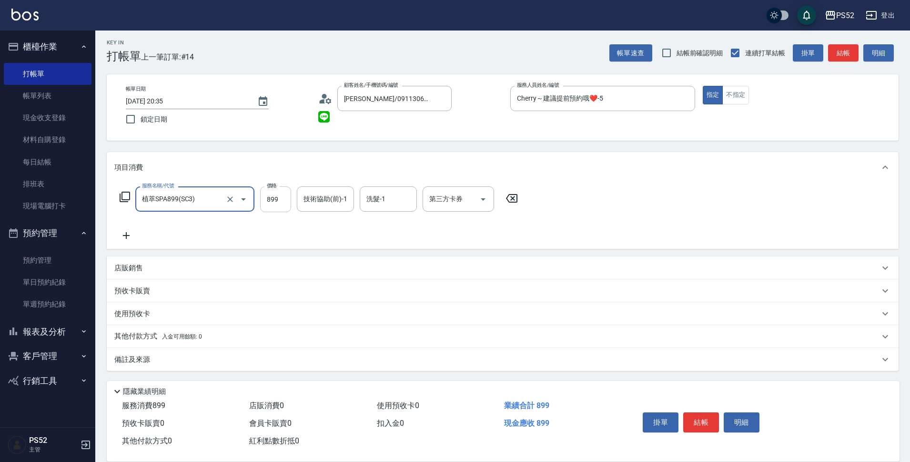
type input "植萃SPA899(SC3)"
click at [283, 191] on input "899" at bounding box center [275, 199] width 31 height 26
type input "1100"
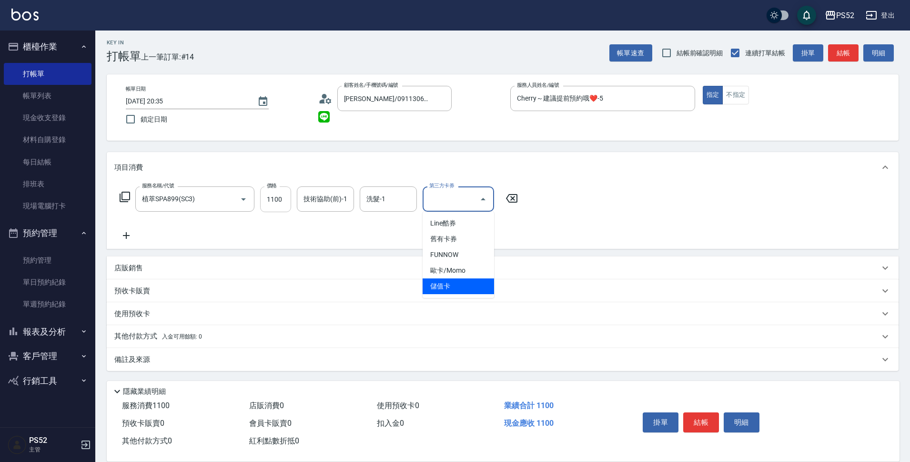
type input "儲值卡"
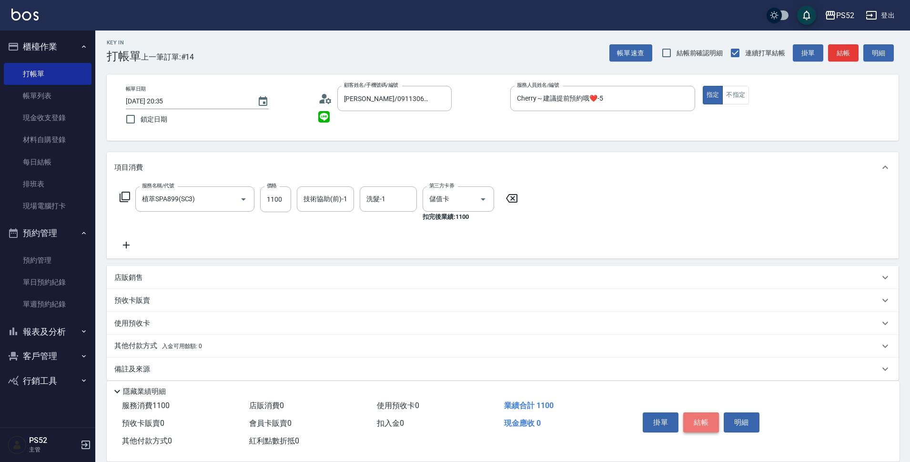
click at [689, 415] on button "結帳" at bounding box center [701, 422] width 36 height 20
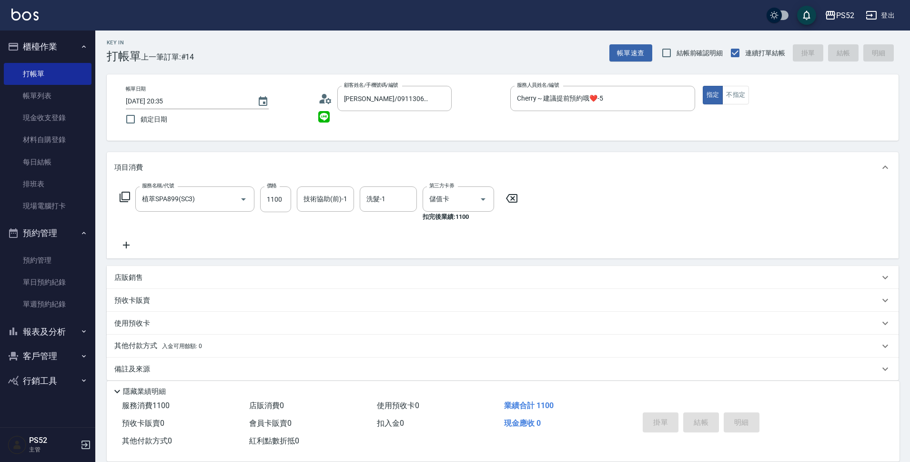
type input "[DATE] 20:36"
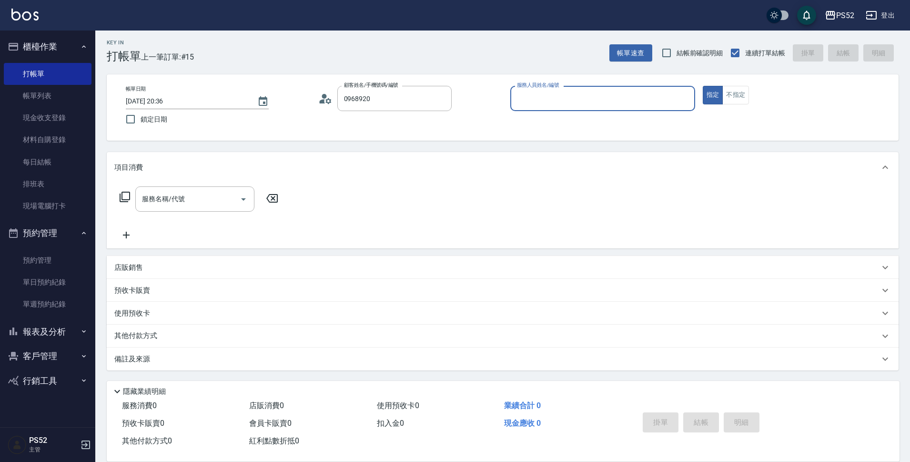
type input "[PERSON_NAME]/0968920721/I0968920721"
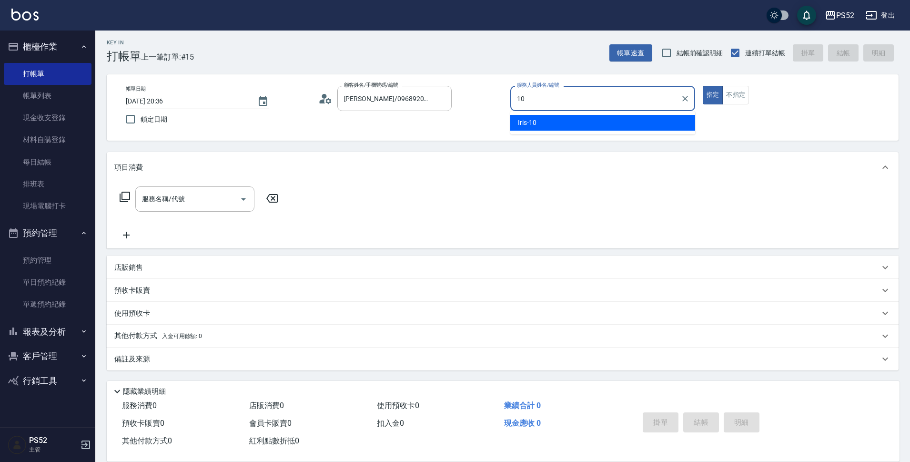
type input "Iris-10"
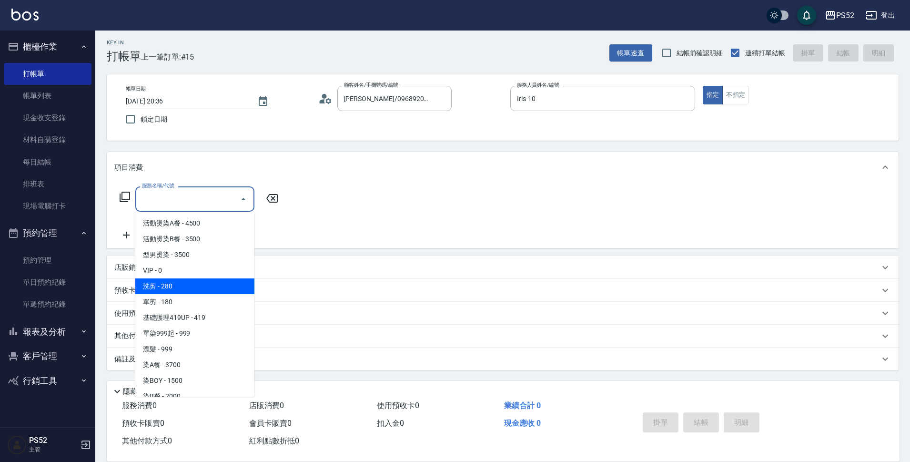
type input "洗剪(C1)"
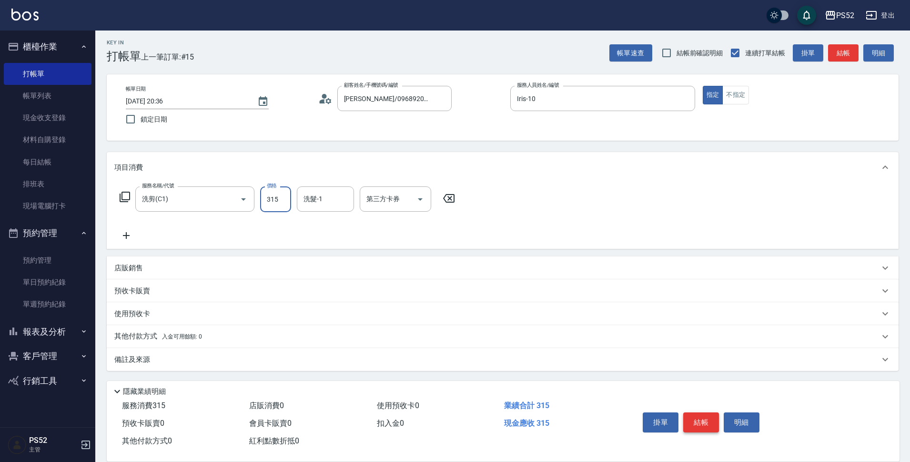
type input "315"
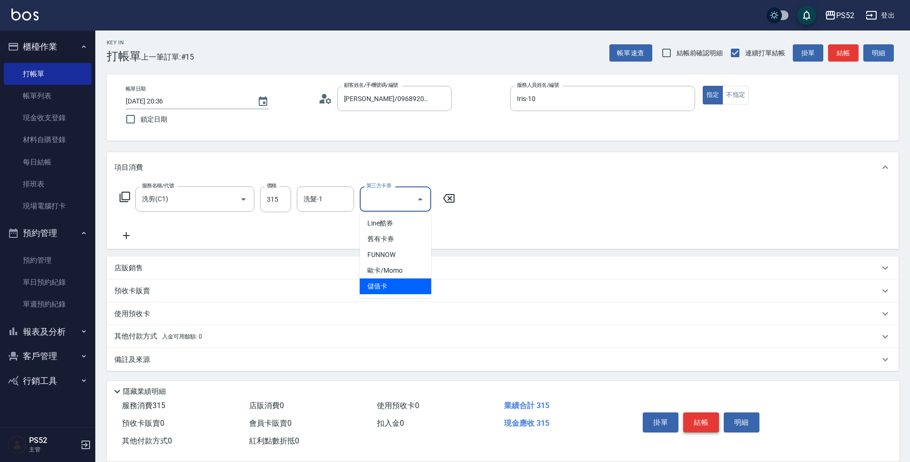
type input "儲值卡"
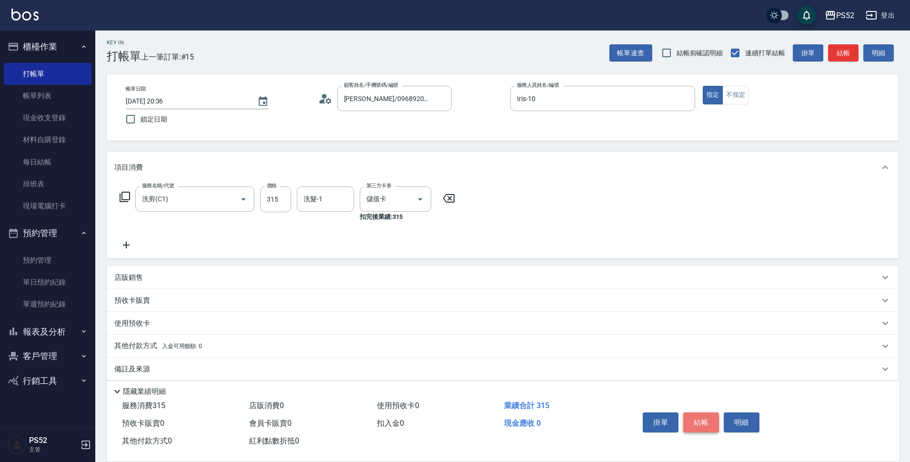
click at [689, 415] on button "結帳" at bounding box center [701, 422] width 36 height 20
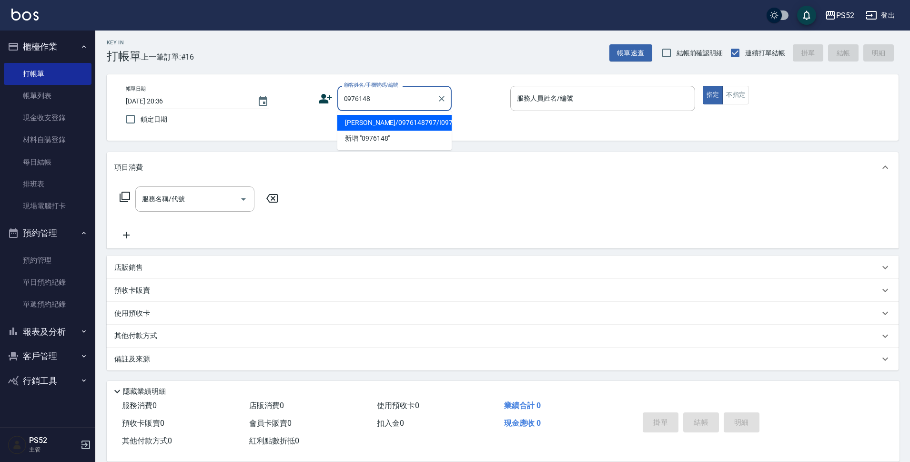
type input "[PERSON_NAME]/0976148797/I0976148797"
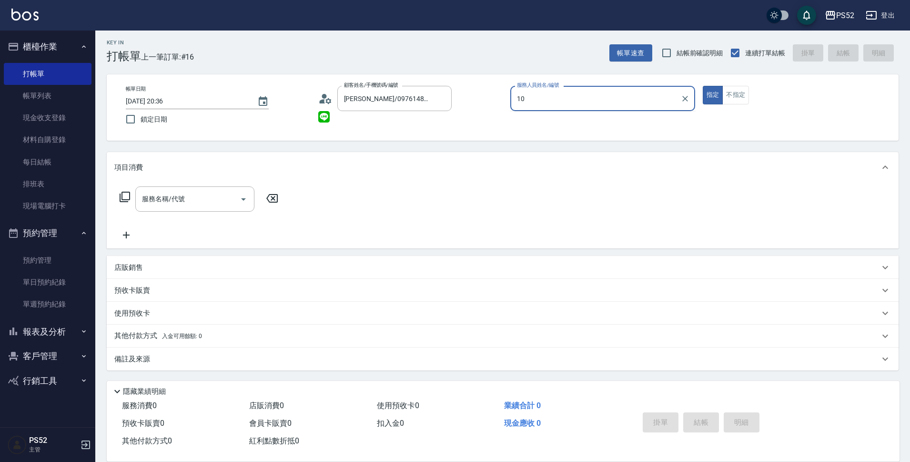
type input "Iris-10"
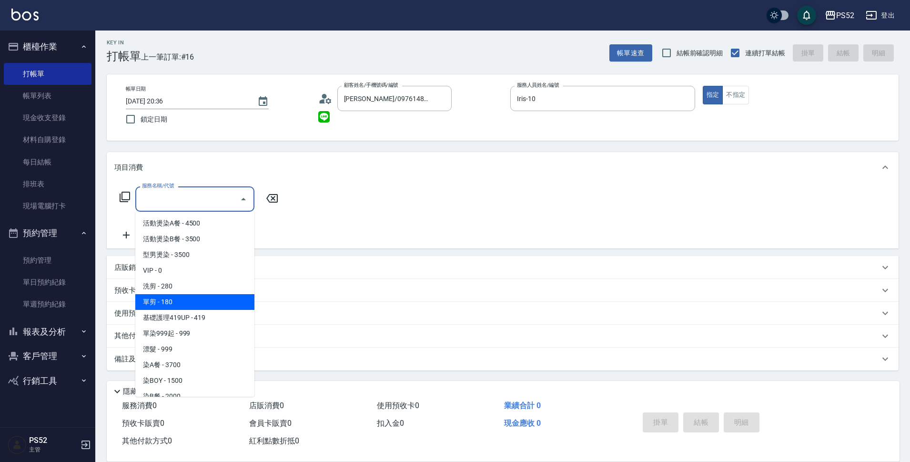
type input "單剪(C2)"
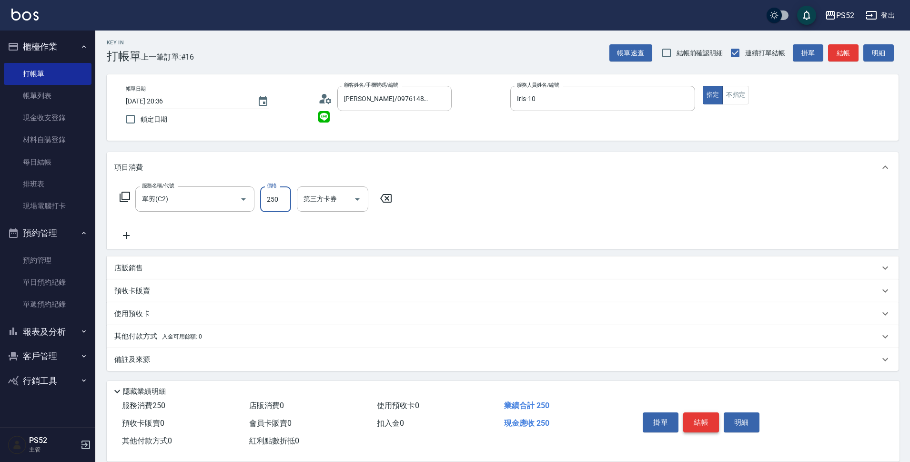
type input "250"
click at [689, 415] on button "結帳" at bounding box center [701, 422] width 36 height 20
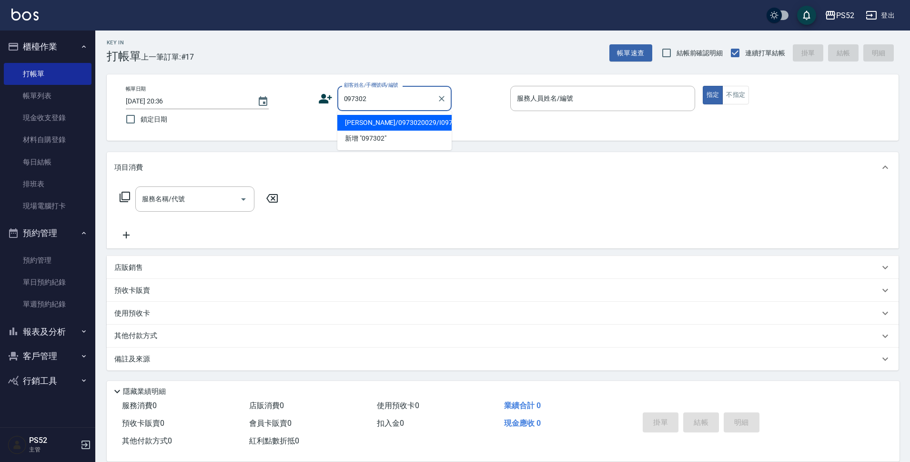
type input "[PERSON_NAME]/0973020029/I0973020029"
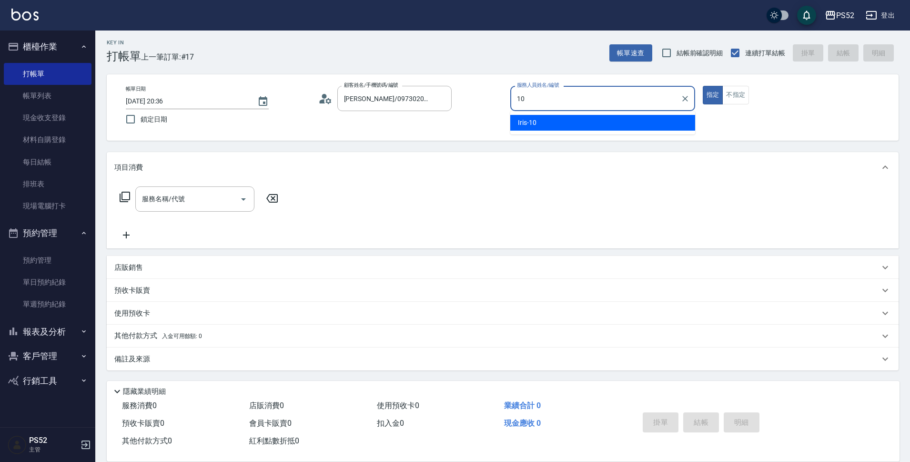
type input "Iris-10"
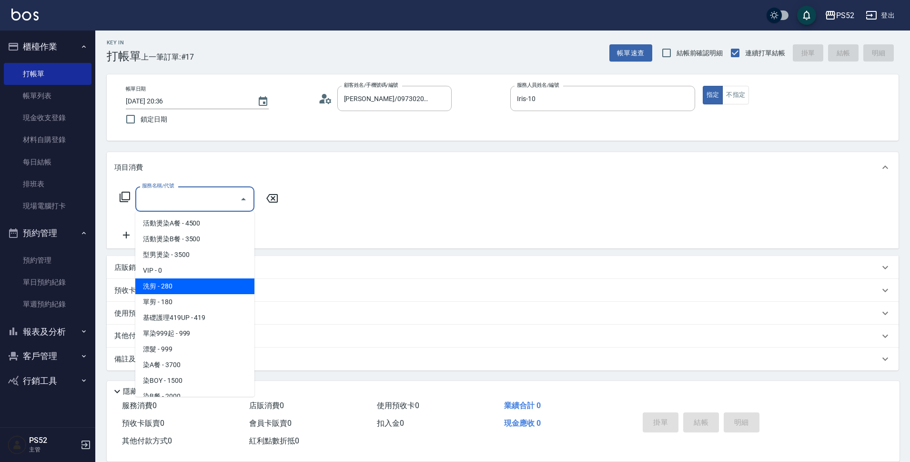
type input "洗剪(C1)"
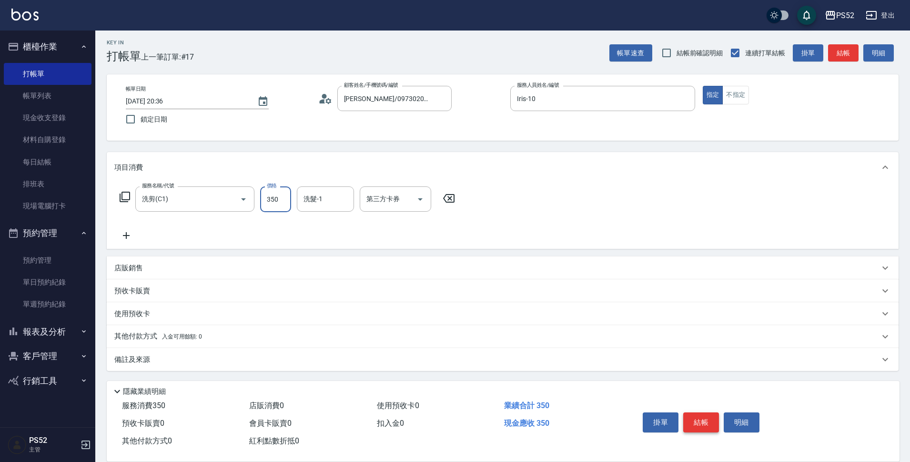
type input "350"
click at [689, 415] on button "結帳" at bounding box center [701, 422] width 36 height 20
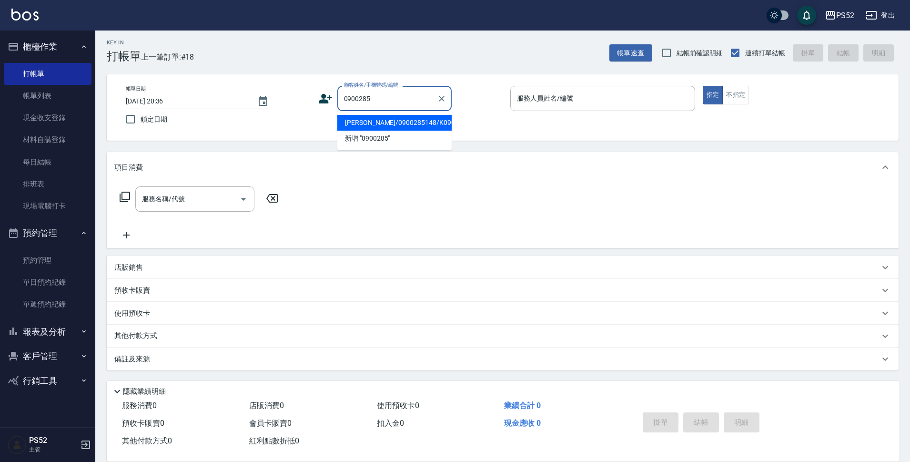
type input "[PERSON_NAME]/0900285148/K0900285148"
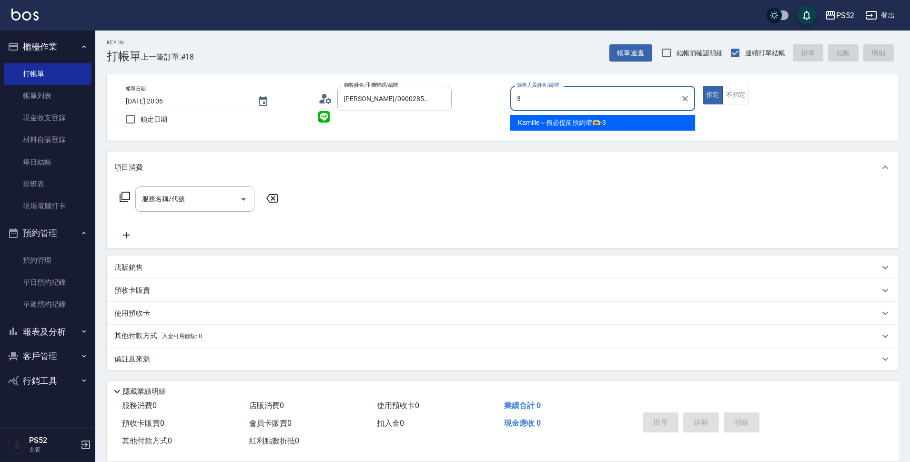
type input "Kamille～務必提前預約唷🫶-3"
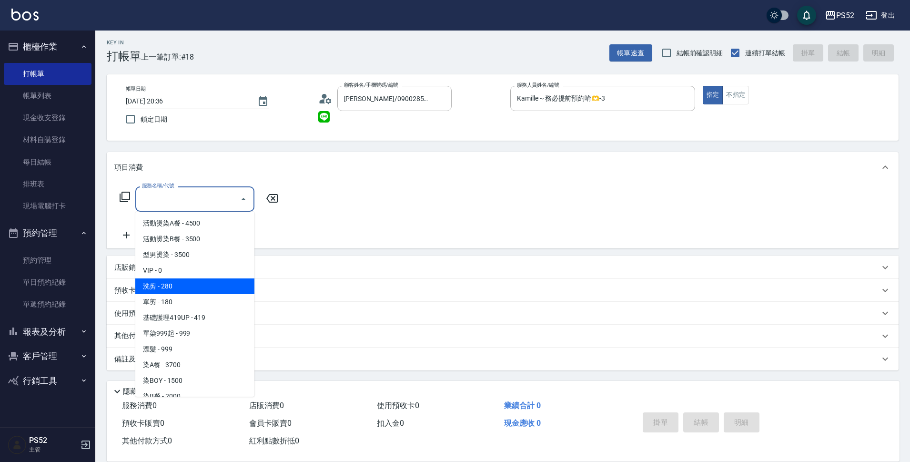
type input "洗剪(C1)"
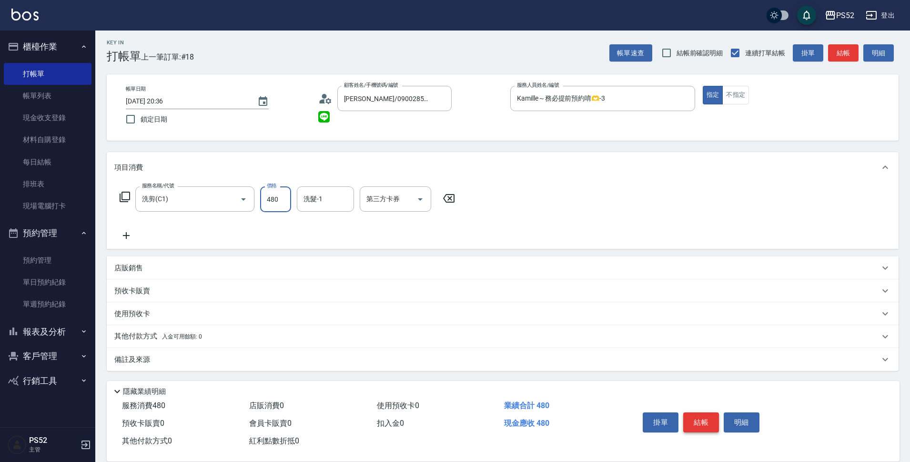
type input "480"
click at [689, 415] on button "結帳" at bounding box center [701, 422] width 36 height 20
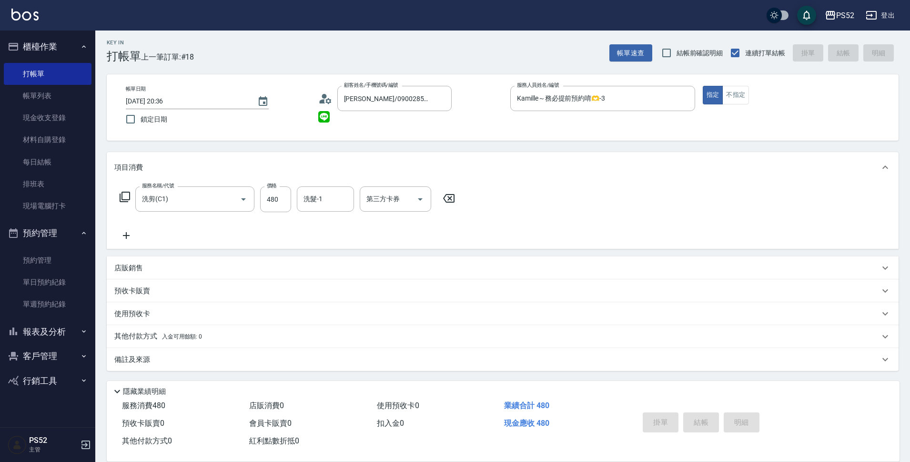
type input "[DATE] 20:37"
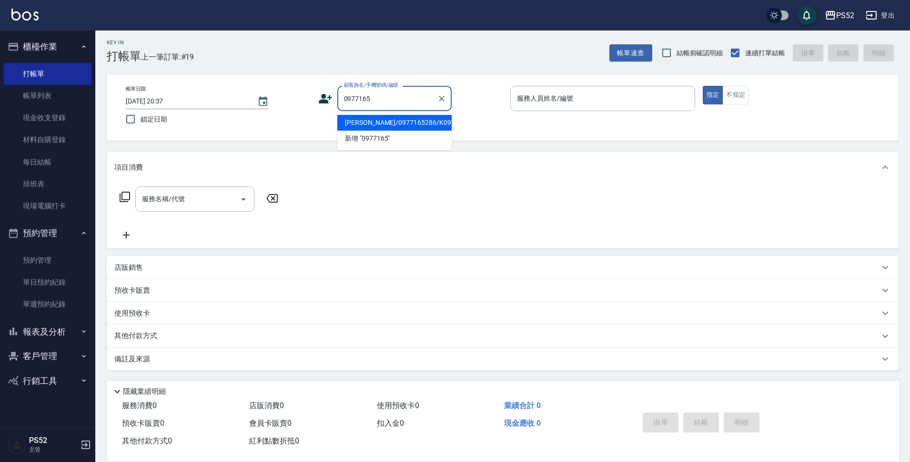
type input "[PERSON_NAME]/0977165286/K0977165286"
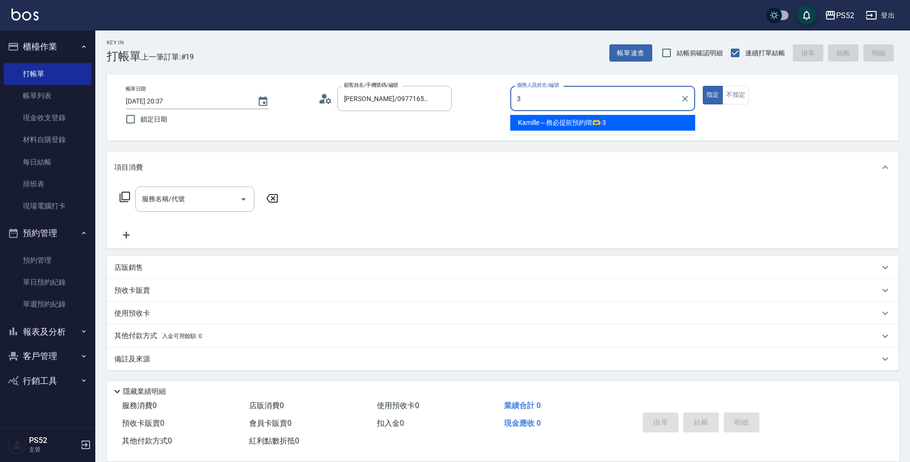
type input "Kamille～務必提前預約唷🫶-3"
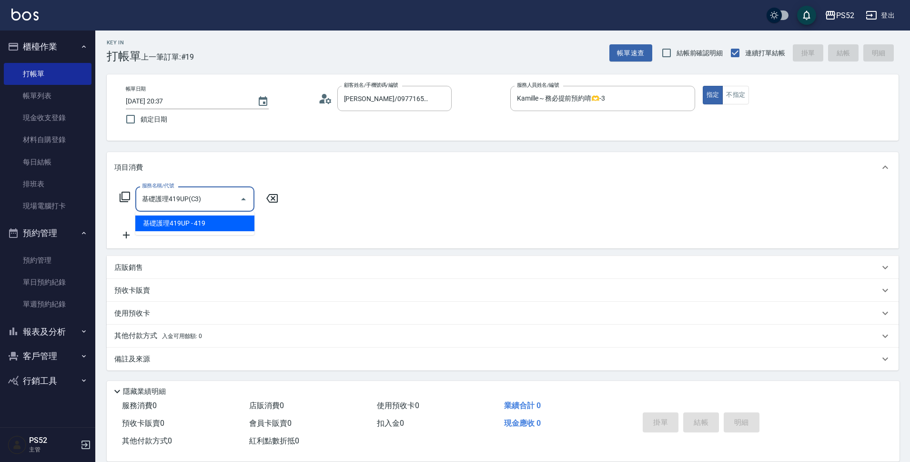
type input "基礎護理419UP(C3)"
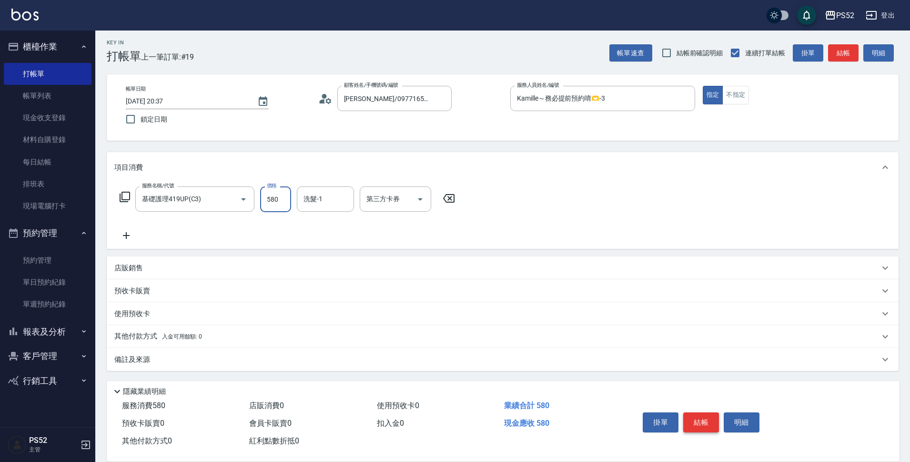
type input "580"
click at [689, 415] on button "結帳" at bounding box center [701, 422] width 36 height 20
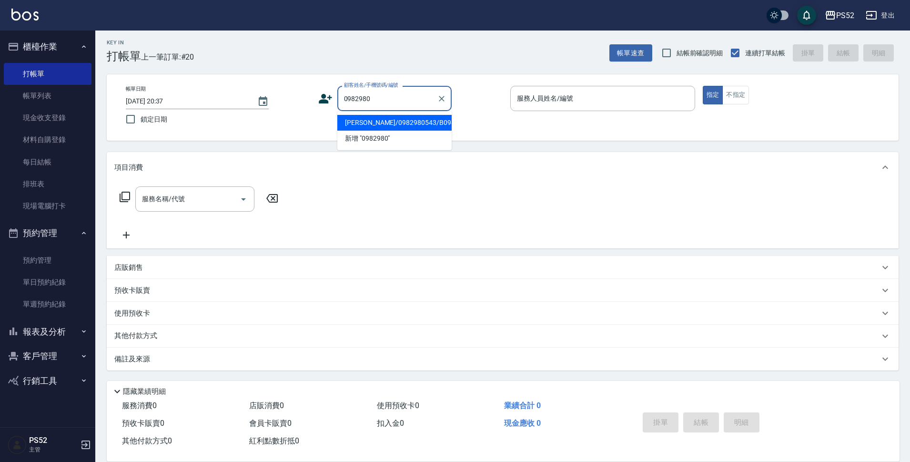
type input "[PERSON_NAME]/0982980543/B0982980543"
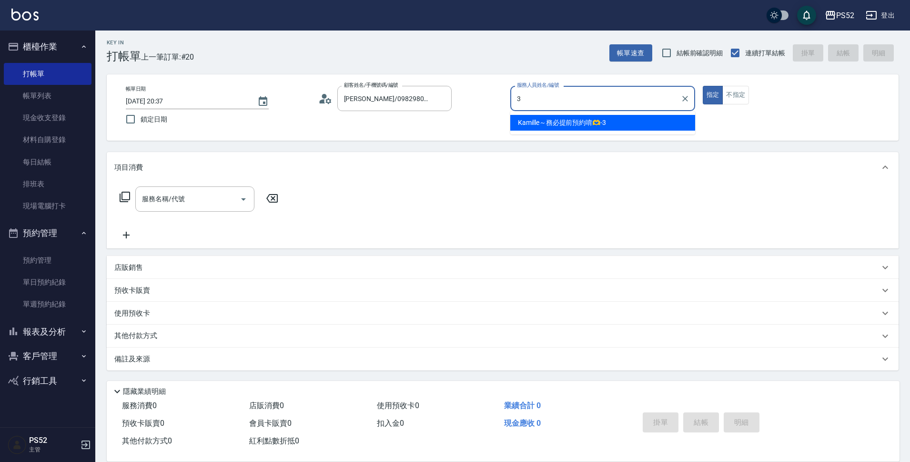
type input "Kamille～務必提前預約唷🫶-3"
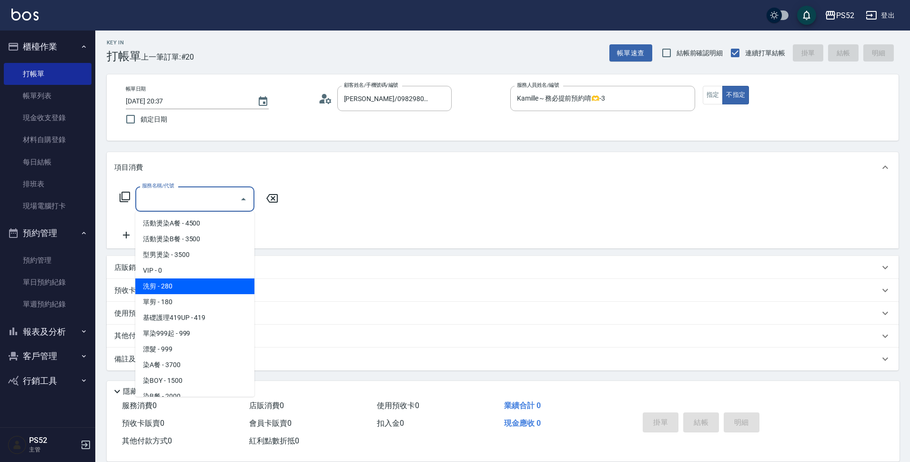
type input "洗剪(C1)"
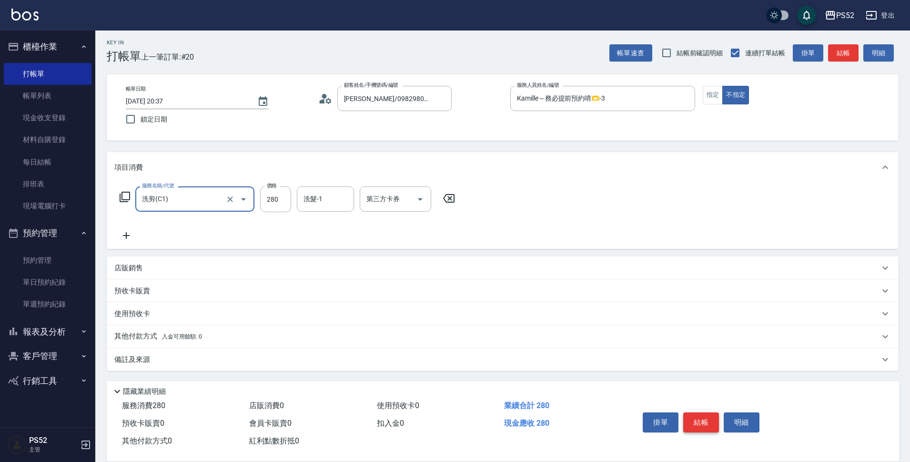
click at [689, 415] on button "結帳" at bounding box center [701, 422] width 36 height 20
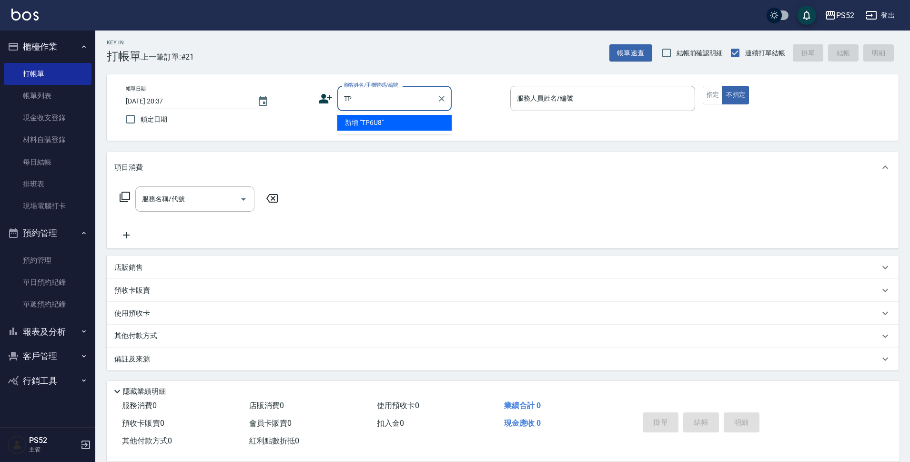
type input "T"
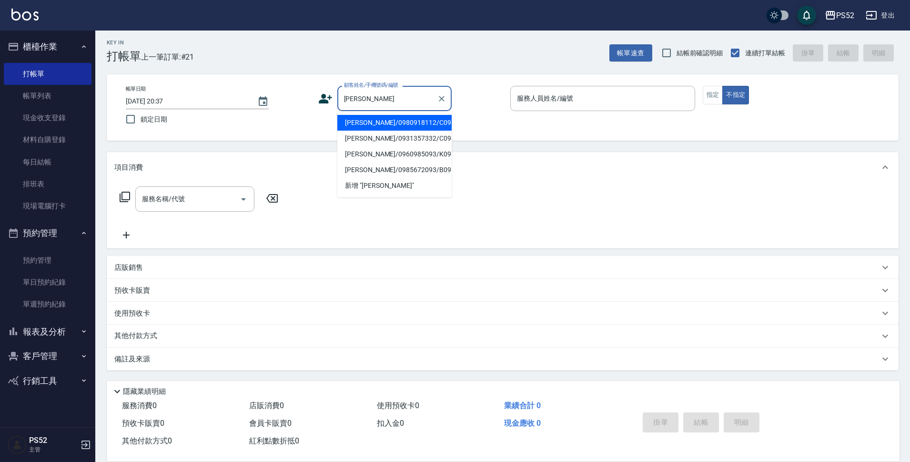
click at [722, 86] on button "不指定" at bounding box center [735, 95] width 27 height 19
type input "[PERSON_NAME]/0980918112/C0980918112"
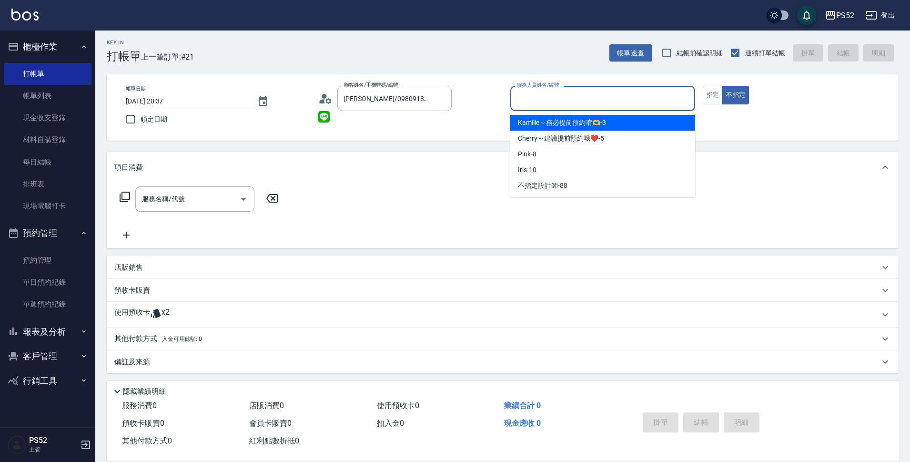
click at [586, 96] on input "服務人員姓名/編號" at bounding box center [602, 98] width 176 height 17
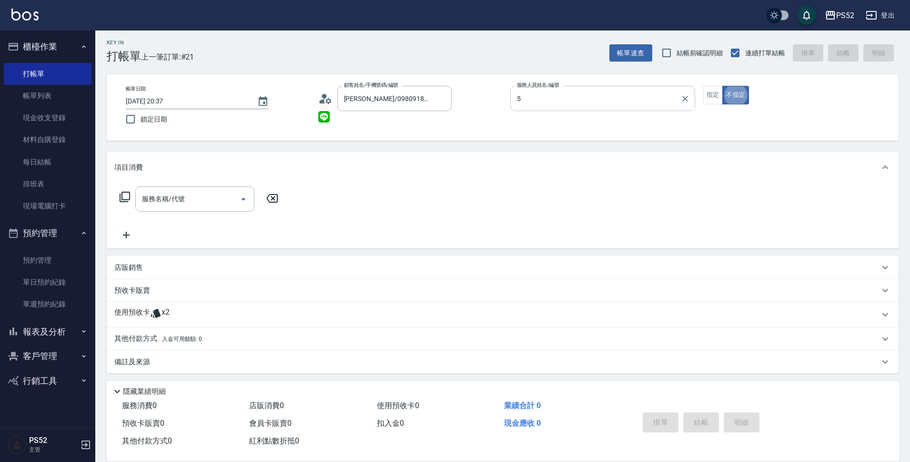
type input "Cherry～建議提前預約哦❤️-5"
click at [140, 288] on p "預收卡販賣" at bounding box center [132, 290] width 36 height 10
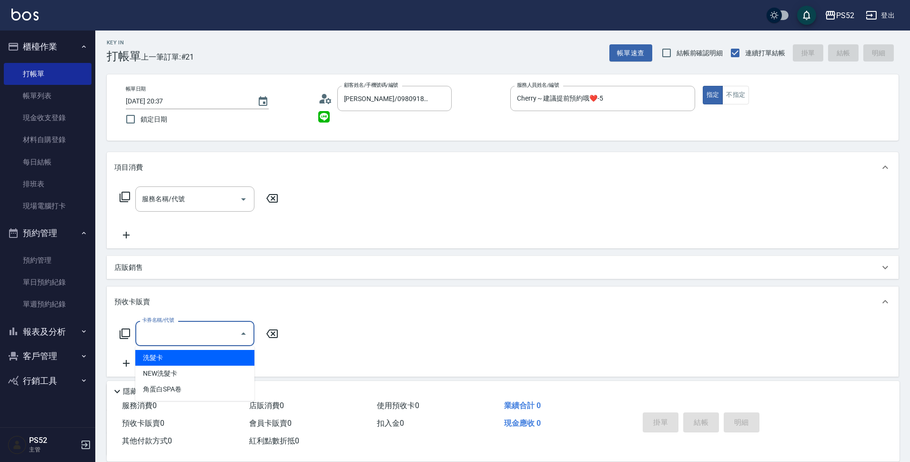
click at [154, 327] on input "卡券名稱/代號" at bounding box center [188, 333] width 96 height 17
click at [166, 354] on span "洗髮卡" at bounding box center [194, 358] width 119 height 16
type input "洗髮卡(2000)"
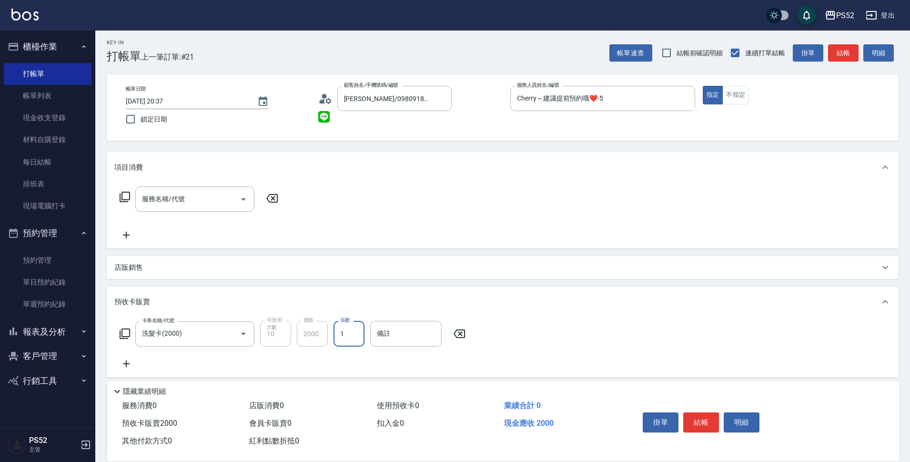
click at [433, 278] on div "店販銷售" at bounding box center [503, 267] width 792 height 23
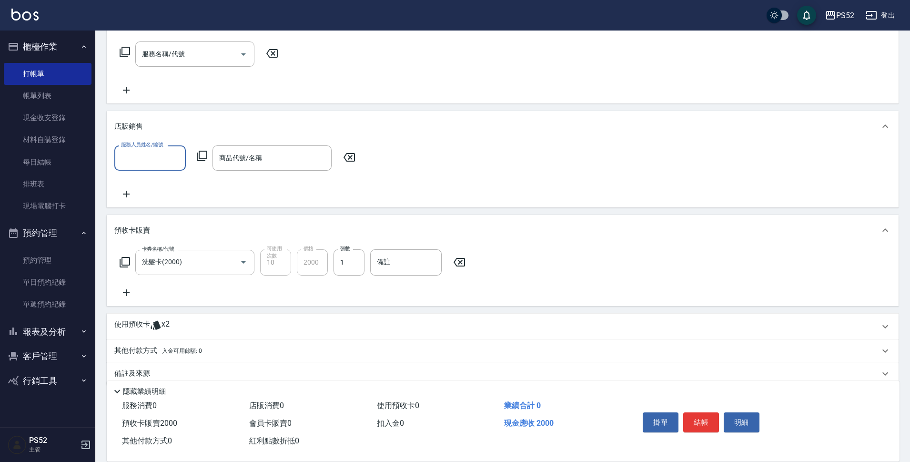
scroll to position [162, 0]
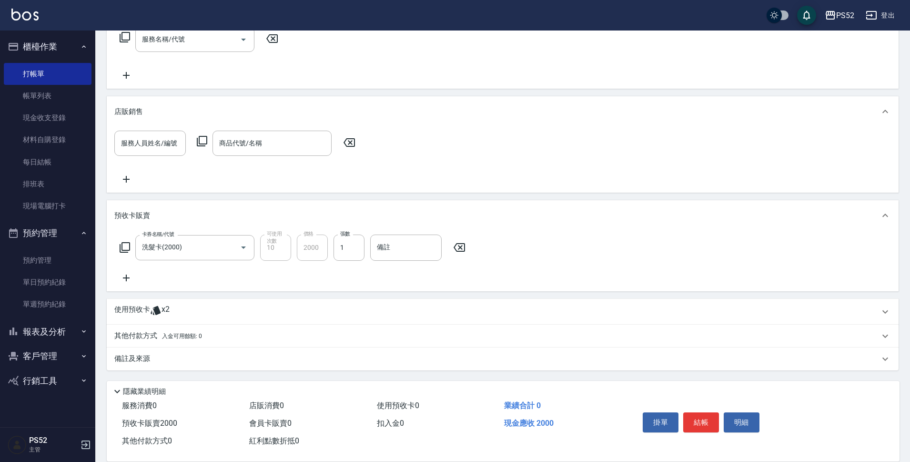
click at [168, 311] on span "x2" at bounding box center [165, 311] width 8 height 14
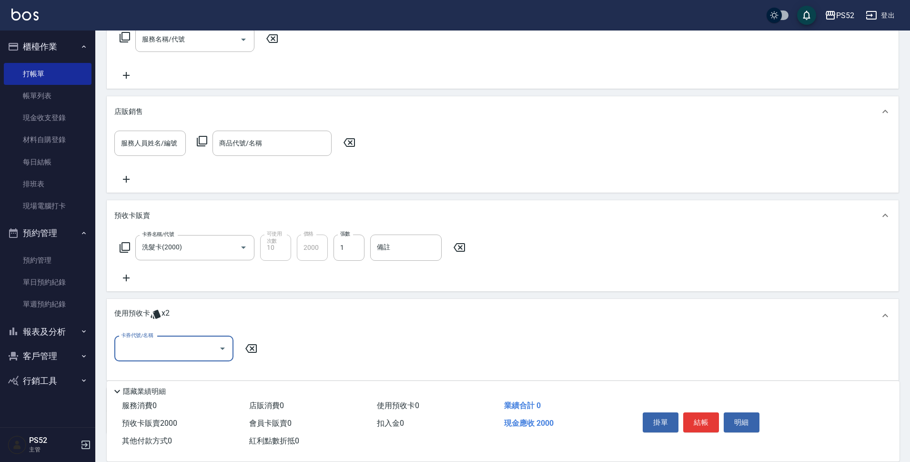
scroll to position [0, 0]
click at [181, 345] on input "卡券代號/名稱" at bounding box center [167, 348] width 96 height 17
click at [180, 371] on div "洗髮卡 剩餘2張" at bounding box center [173, 373] width 119 height 16
type input "洗髮卡"
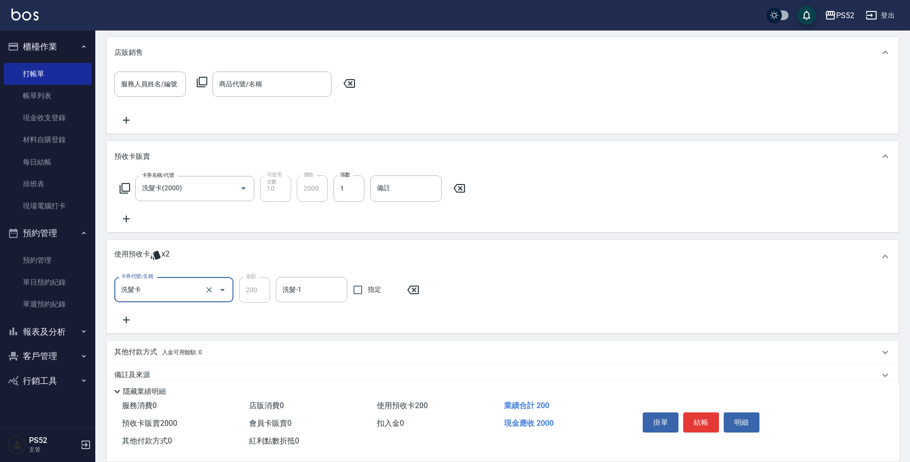
scroll to position [237, 0]
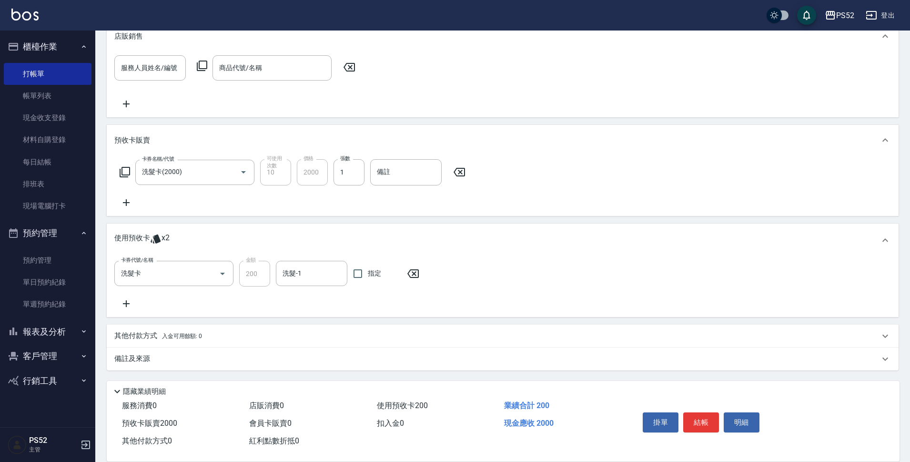
click at [126, 302] on icon at bounding box center [126, 303] width 7 height 7
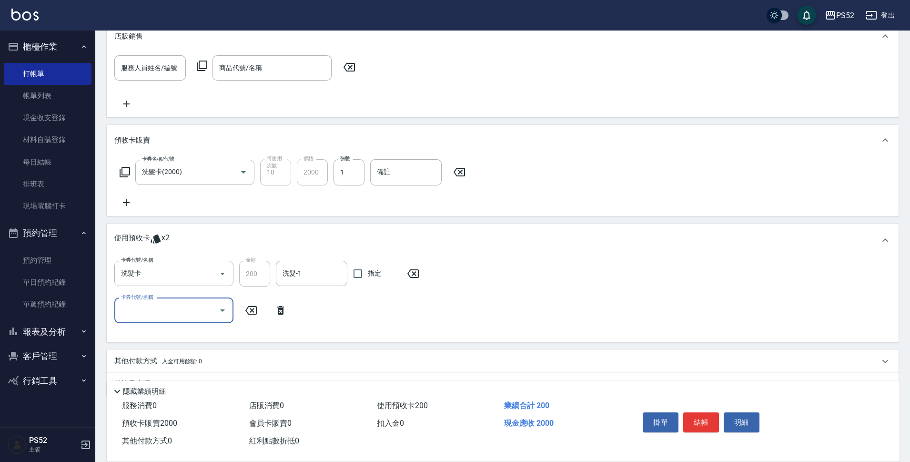
click at [141, 305] on input "卡券代號/名稱" at bounding box center [167, 310] width 96 height 17
click at [157, 334] on div "洗髮卡 剩餘1張" at bounding box center [173, 335] width 119 height 16
type input "洗髮卡"
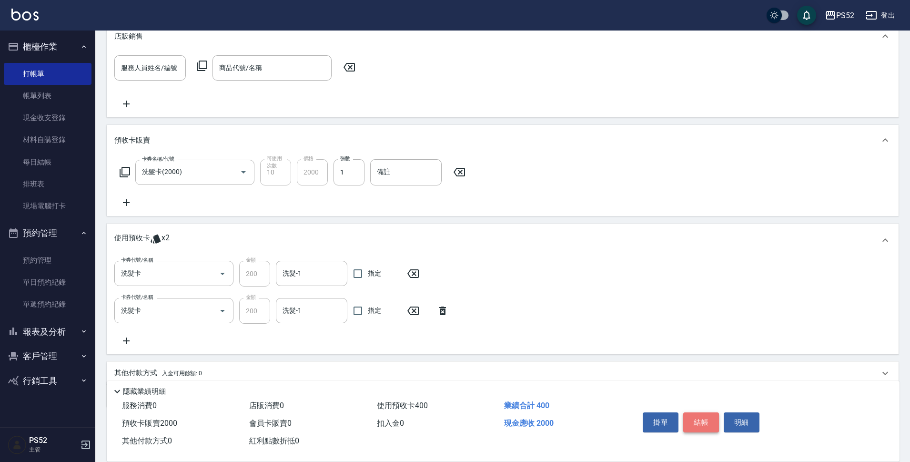
click at [685, 419] on button "結帳" at bounding box center [701, 422] width 36 height 20
type input "[DATE] 20:38"
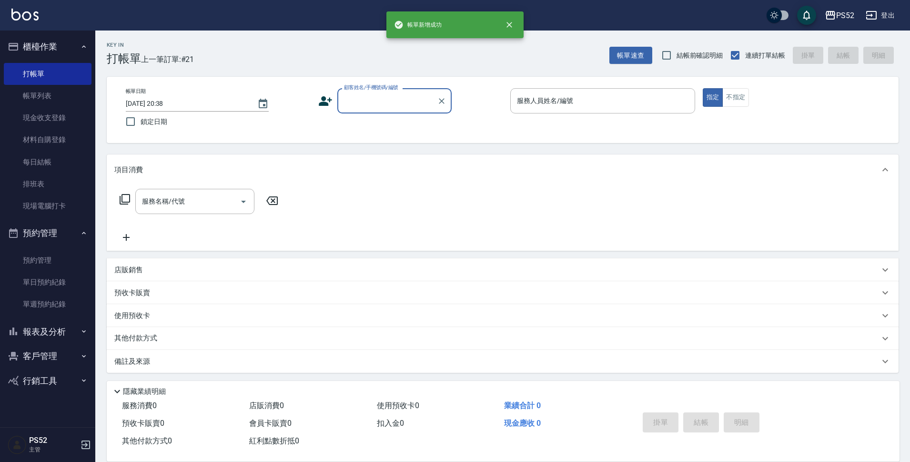
scroll to position [0, 0]
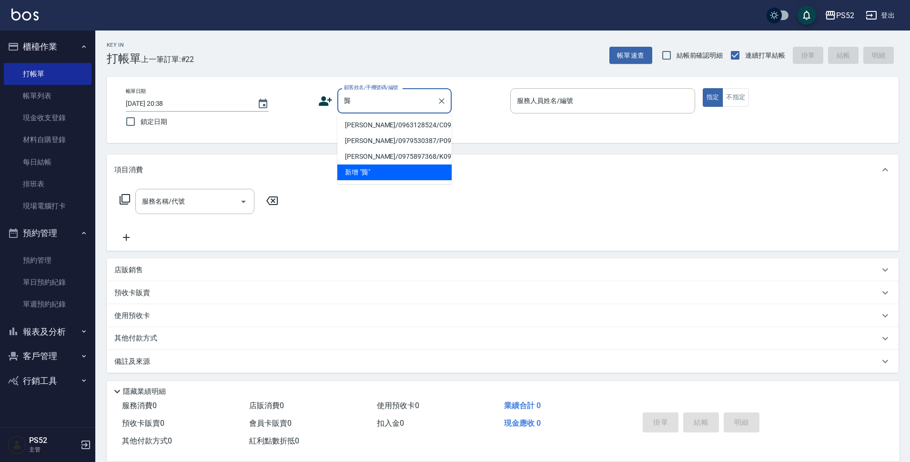
click at [371, 133] on li "[PERSON_NAME]/0963128524/C0963128524" at bounding box center [394, 125] width 114 height 16
type input "[PERSON_NAME]/0963128524/C0963128524"
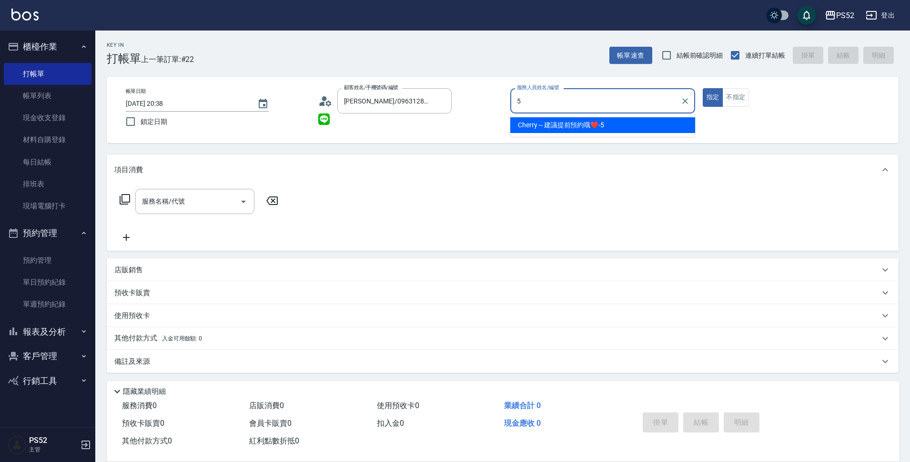
type input "Cherry～建議提前預約哦❤️-5"
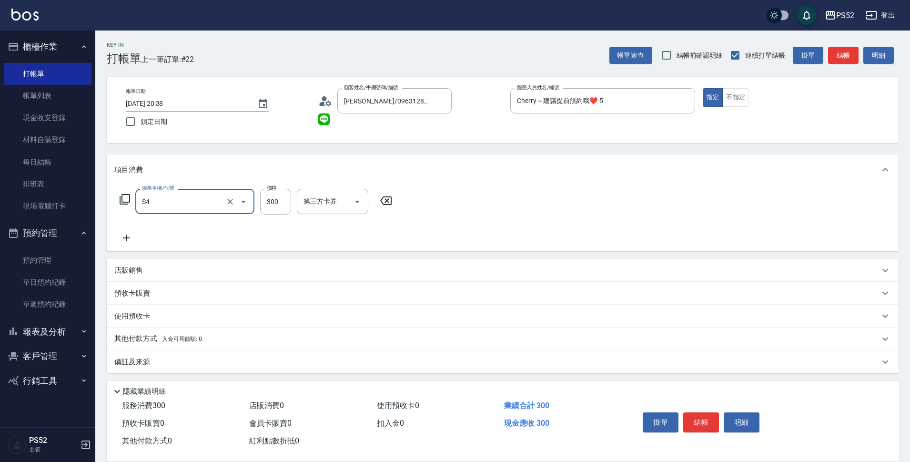
type input "洗髮300元(S4)"
click at [389, 202] on div "第三方卡券 第三方卡券" at bounding box center [395, 201] width 71 height 25
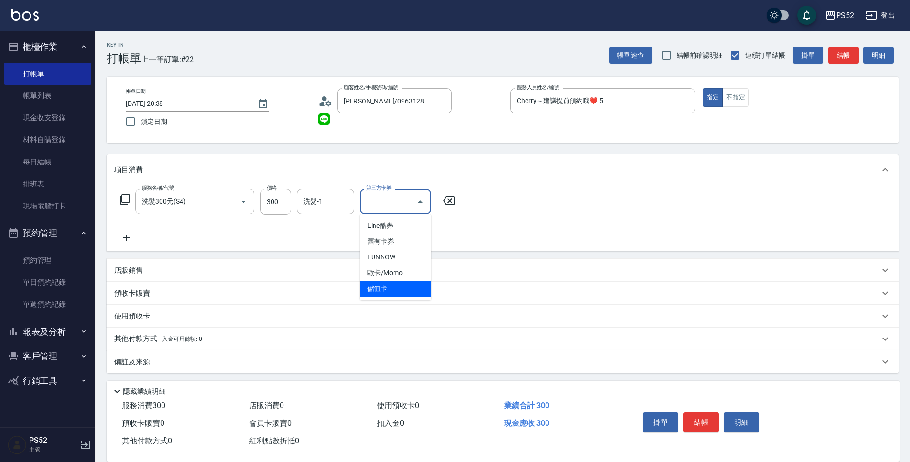
drag, startPoint x: 403, startPoint y: 298, endPoint x: 395, endPoint y: 303, distance: 9.0
click at [403, 298] on ul "Line酷券 舊有卡券 FUNNOW 歐卡/Momo 儲值卡" at bounding box center [395, 257] width 71 height 86
click at [403, 282] on span "儲值卡" at bounding box center [395, 289] width 71 height 16
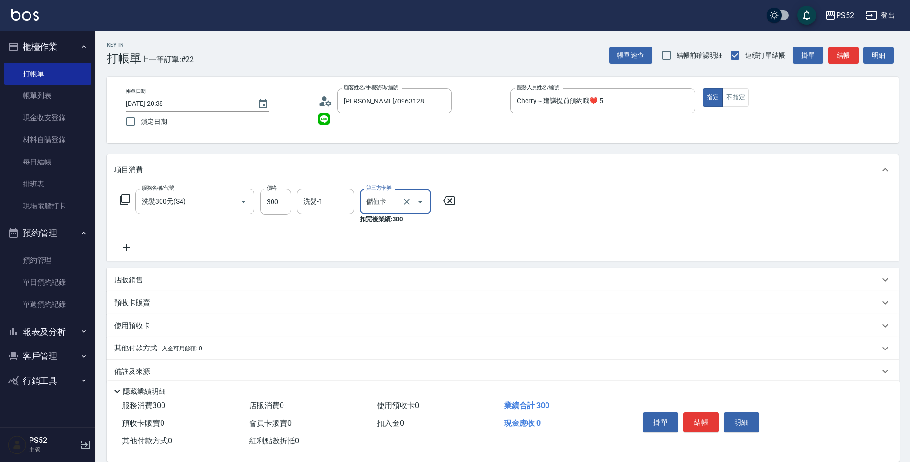
type input "儲值卡"
click at [705, 414] on button "結帳" at bounding box center [701, 422] width 36 height 20
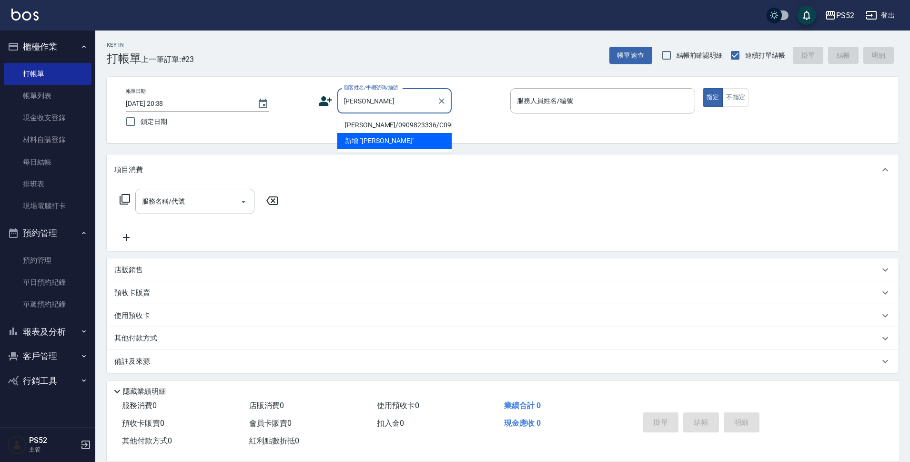
click at [351, 121] on li "[PERSON_NAME]/0909823336/C0909823336" at bounding box center [394, 125] width 114 height 16
type input "[PERSON_NAME]/0909823336/C0909823336"
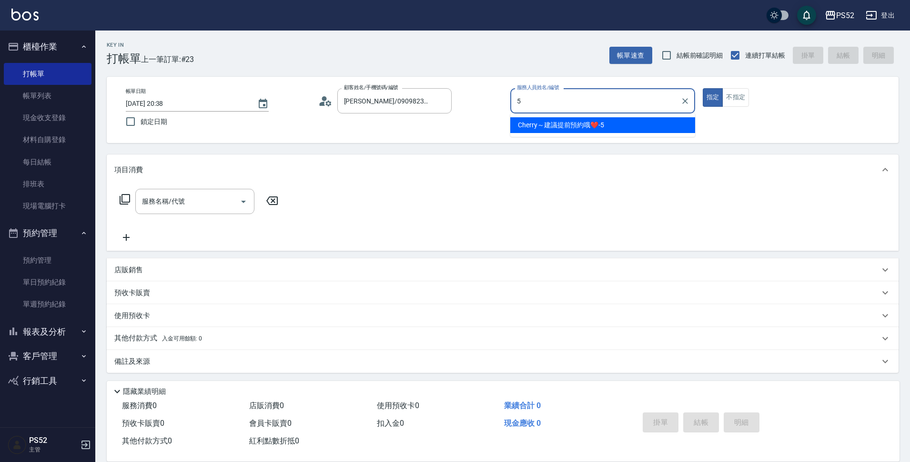
type input "Cherry～建議提前預約哦❤️-5"
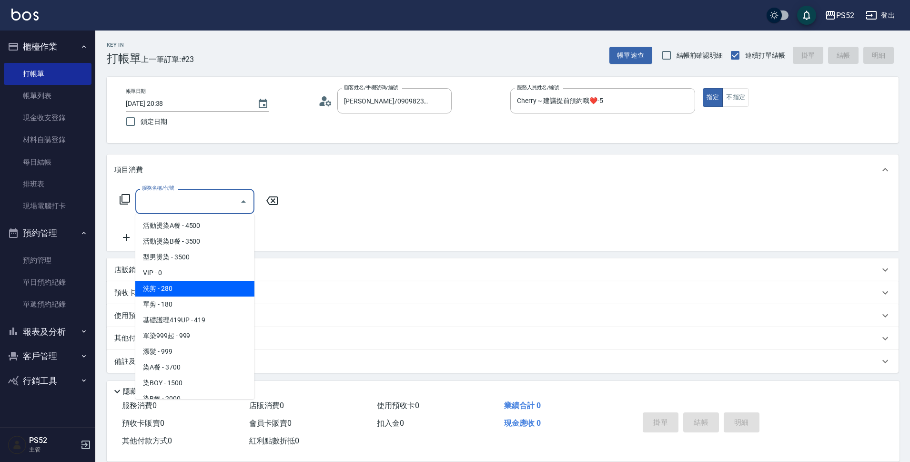
type input "洗剪(C1)"
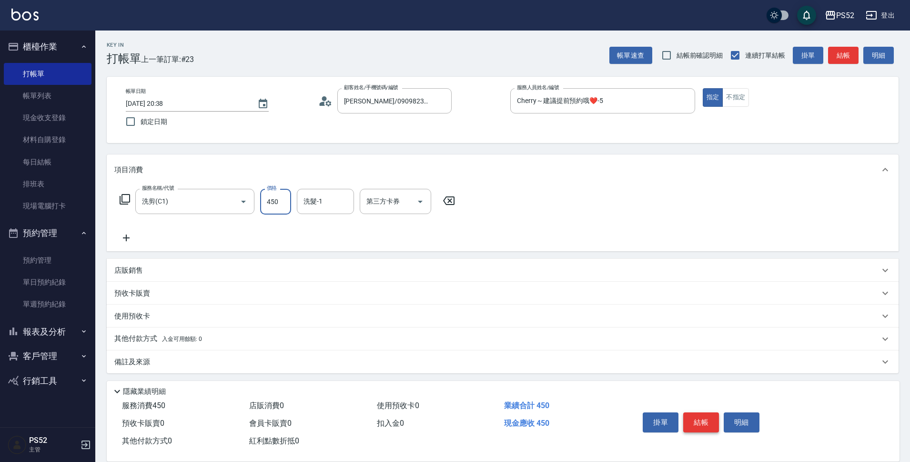
type input "450"
click at [704, 423] on button "結帳" at bounding box center [701, 422] width 36 height 20
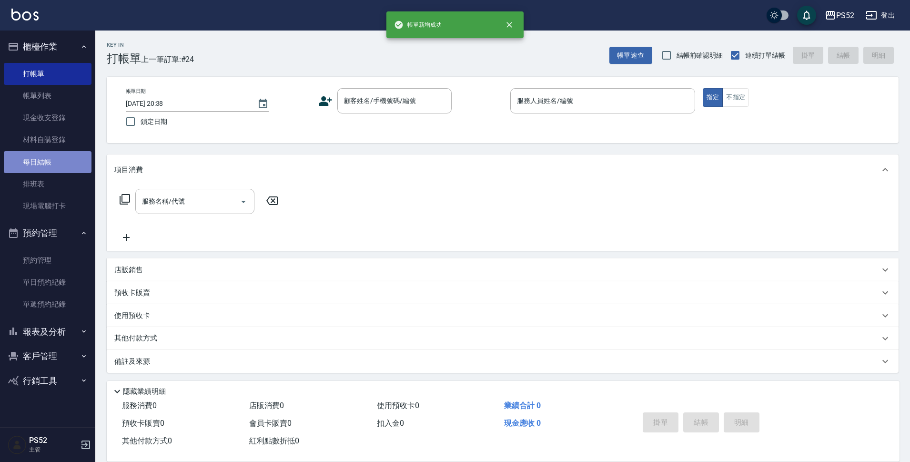
click at [31, 154] on link "每日結帳" at bounding box center [48, 162] width 88 height 22
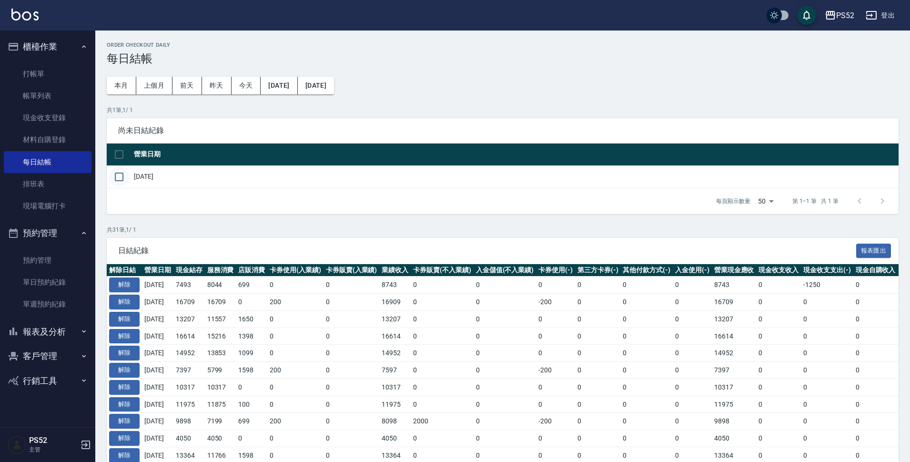
click at [122, 181] on input "checkbox" at bounding box center [119, 177] width 20 height 20
checkbox input "true"
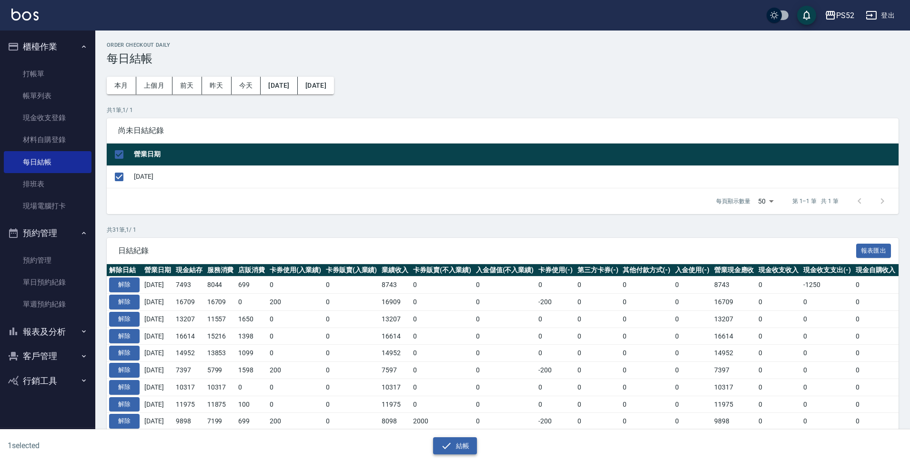
click at [441, 449] on icon "button" at bounding box center [446, 445] width 11 height 11
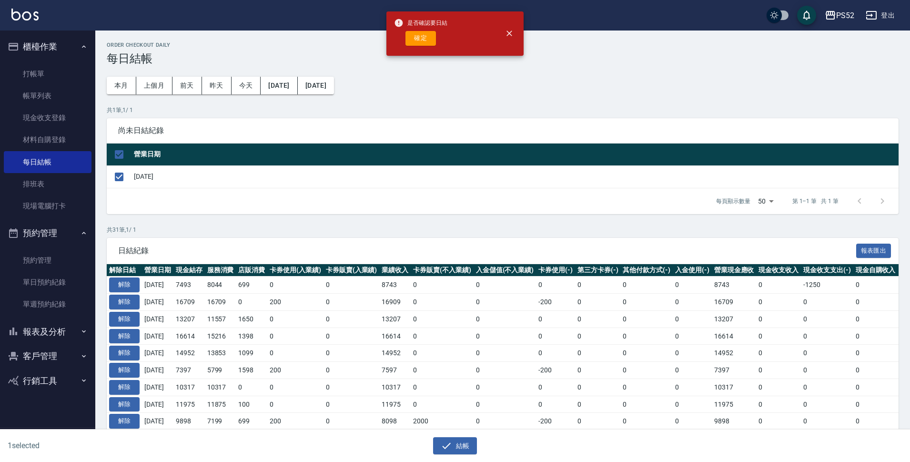
drag, startPoint x: 415, startPoint y: 45, endPoint x: 406, endPoint y: 48, distance: 9.5
click at [415, 44] on button "確定" at bounding box center [420, 38] width 30 height 15
checkbox input "false"
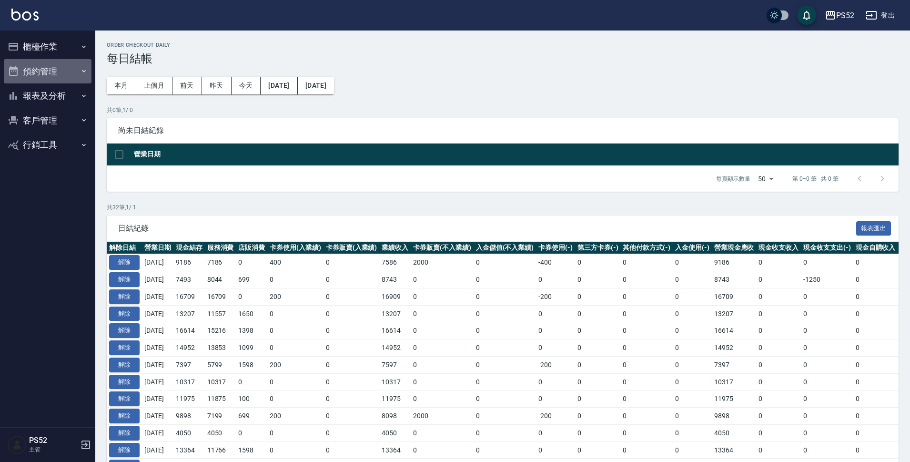
click at [39, 70] on button "預約管理" at bounding box center [48, 71] width 88 height 25
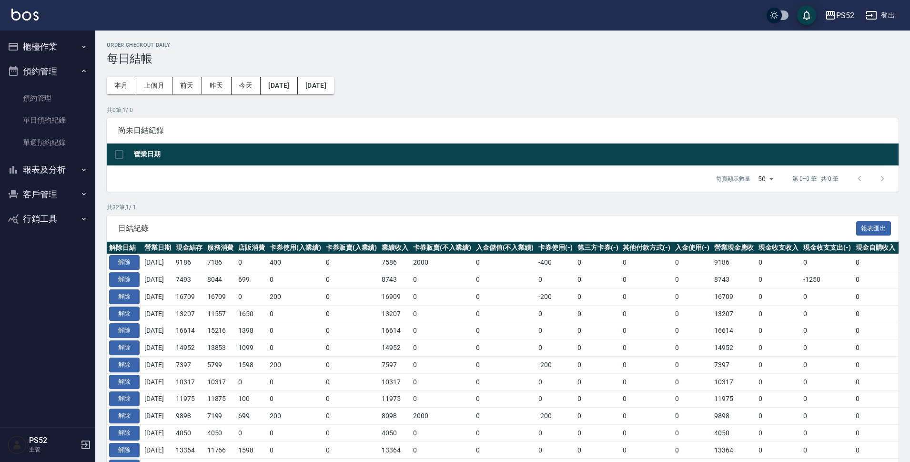
click at [36, 45] on button "櫃檯作業" at bounding box center [48, 46] width 88 height 25
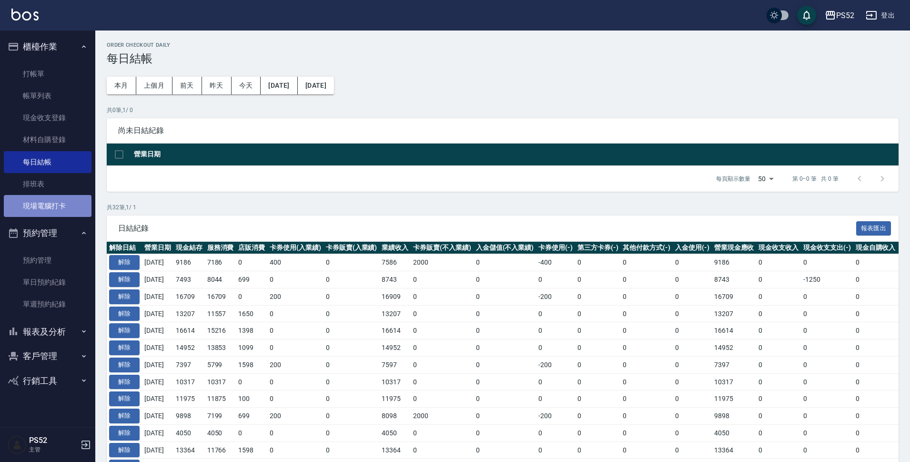
click at [36, 205] on link "現場電腦打卡" at bounding box center [48, 206] width 88 height 22
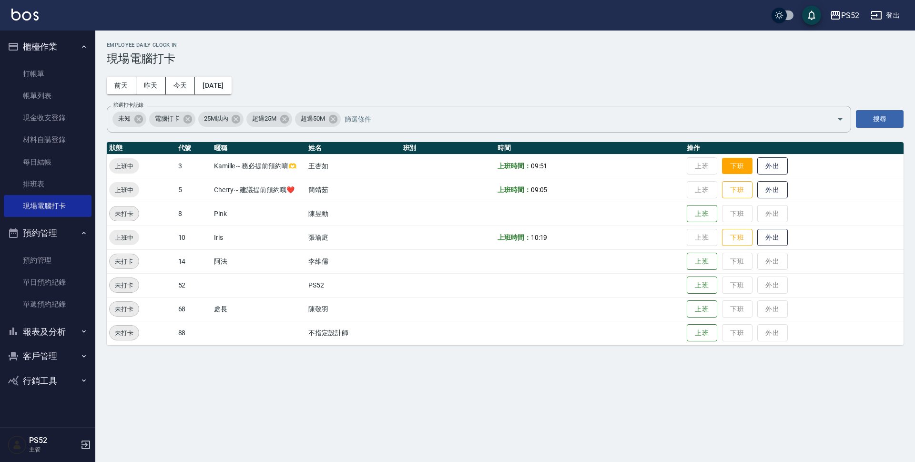
click at [739, 171] on button "下班" at bounding box center [737, 166] width 30 height 17
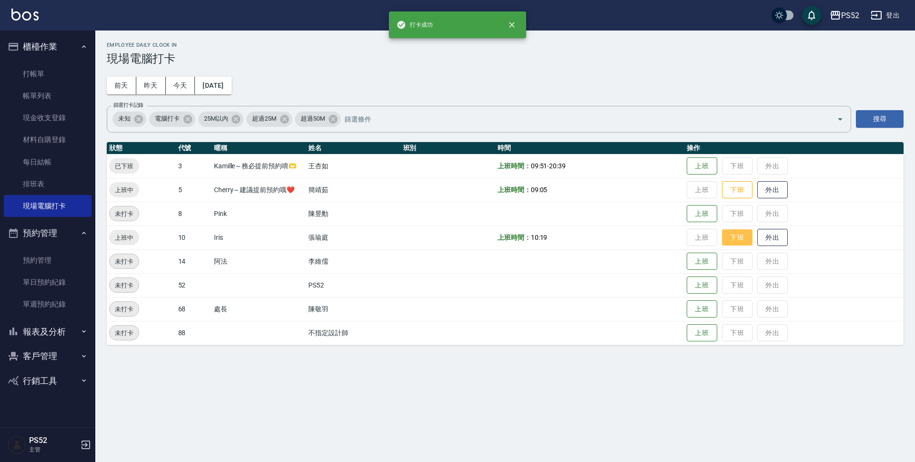
click at [741, 240] on button "下班" at bounding box center [737, 237] width 30 height 17
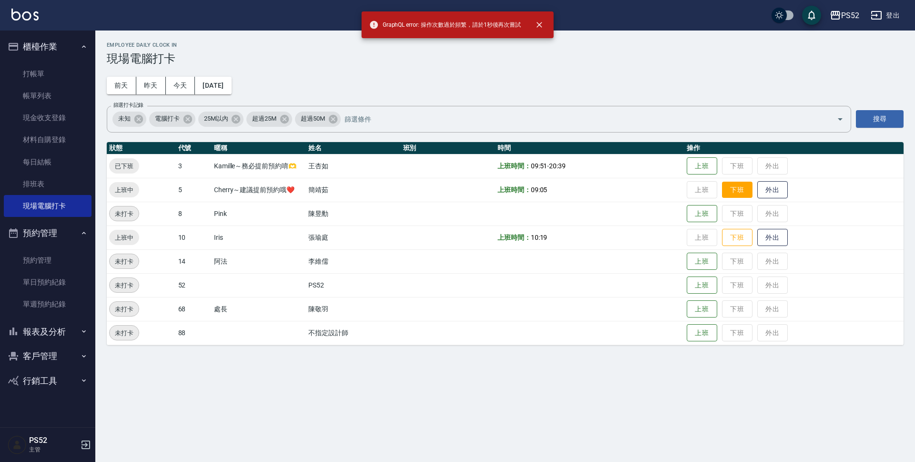
click at [739, 191] on button "下班" at bounding box center [737, 189] width 30 height 17
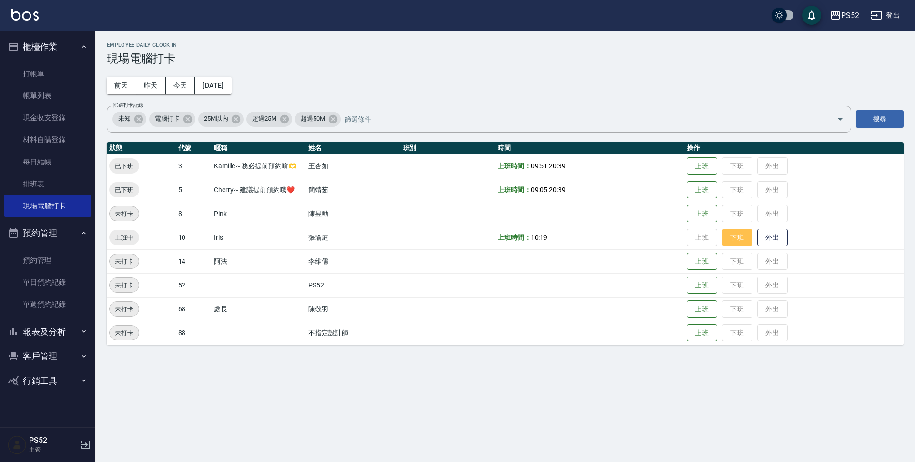
click at [736, 235] on button "下班" at bounding box center [737, 237] width 30 height 17
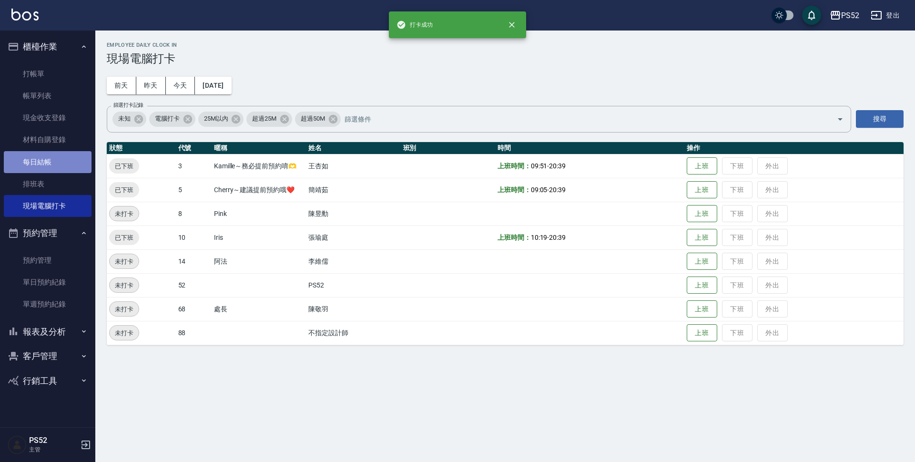
click at [55, 158] on link "每日結帳" at bounding box center [48, 162] width 88 height 22
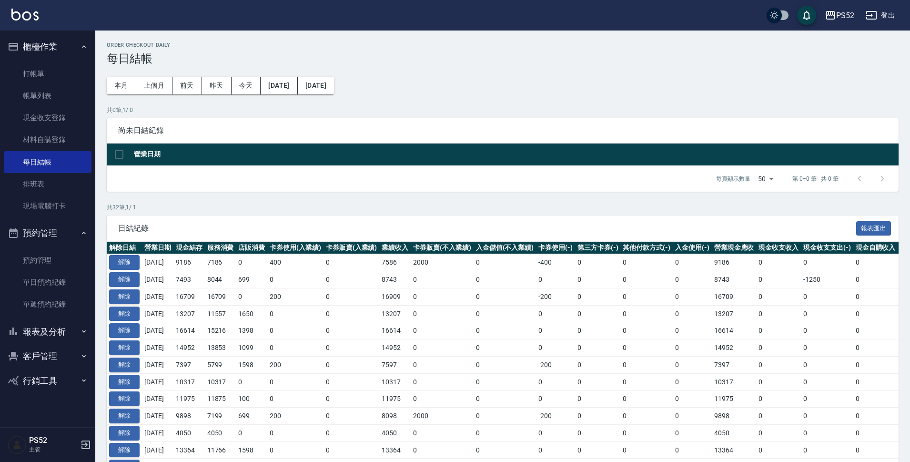
click at [59, 327] on button "報表及分析" at bounding box center [48, 331] width 88 height 25
click at [56, 372] on link "店家區間累計表" at bounding box center [48, 380] width 88 height 22
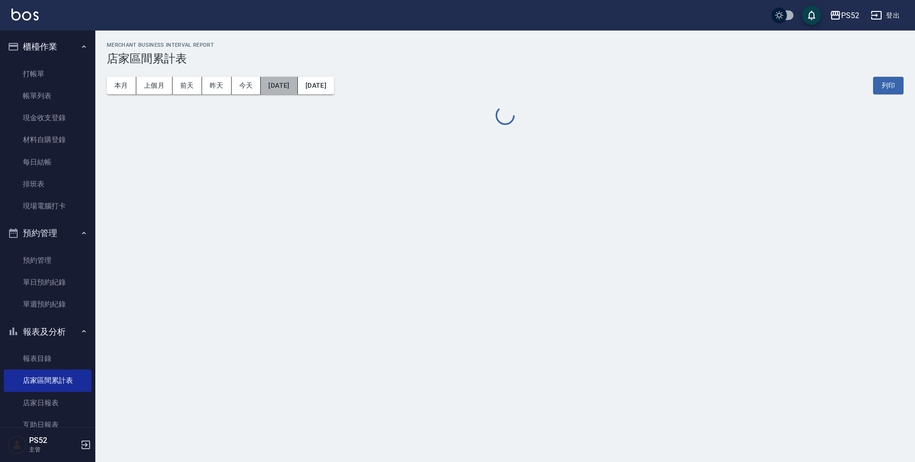
click at [286, 83] on button "[DATE]" at bounding box center [279, 86] width 37 height 18
click at [294, 83] on button "[DATE]" at bounding box center [279, 86] width 37 height 18
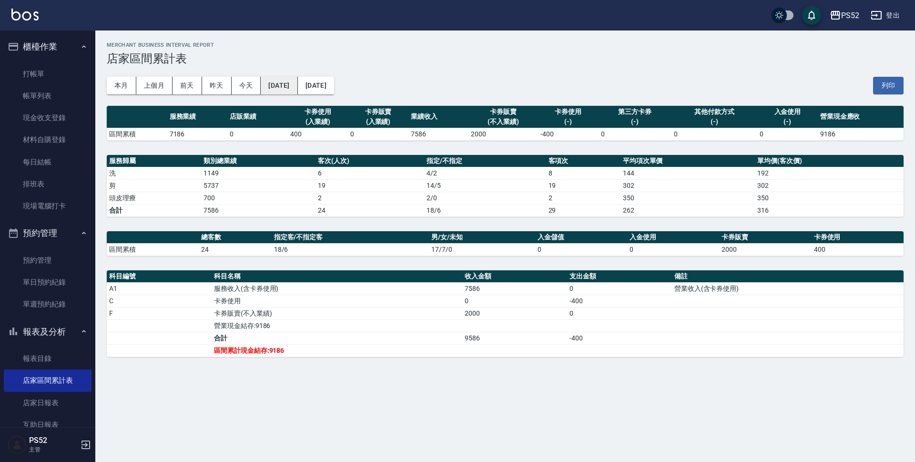
click at [283, 83] on button "[DATE]" at bounding box center [279, 86] width 37 height 18
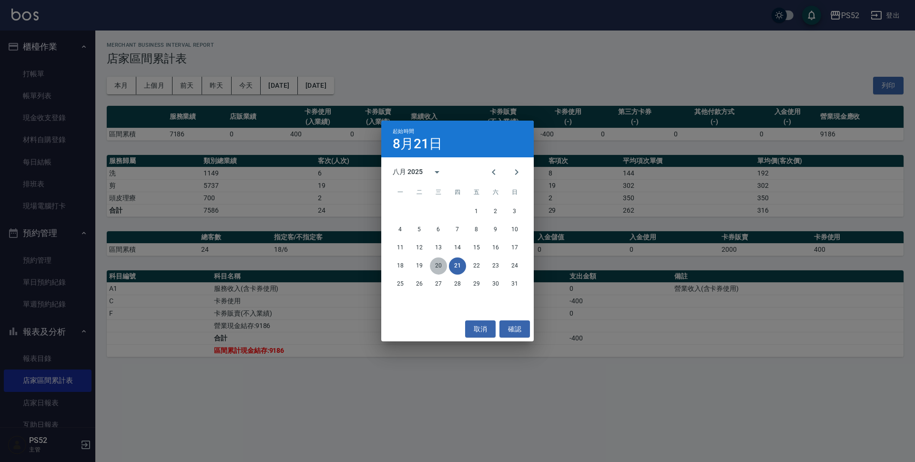
click at [434, 262] on button "20" at bounding box center [438, 265] width 17 height 17
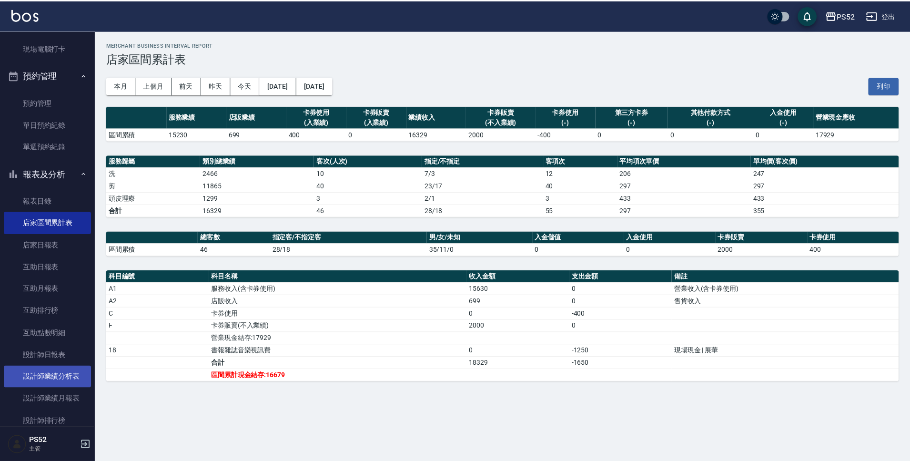
scroll to position [159, 0]
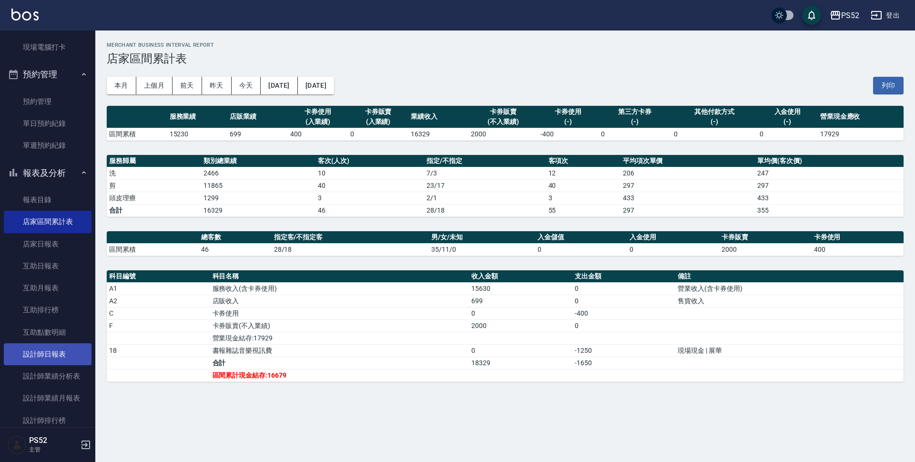
click at [67, 354] on link "設計師日報表" at bounding box center [48, 354] width 88 height 22
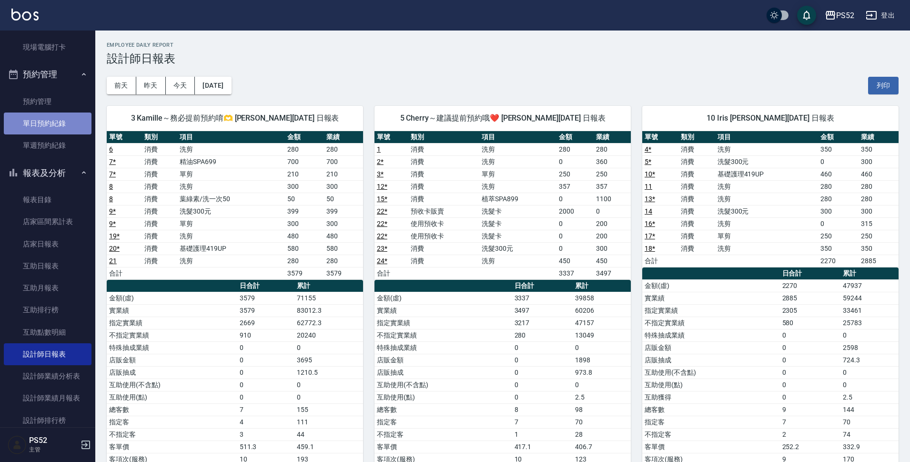
click at [60, 122] on link "單日預約紀錄" at bounding box center [48, 123] width 88 height 22
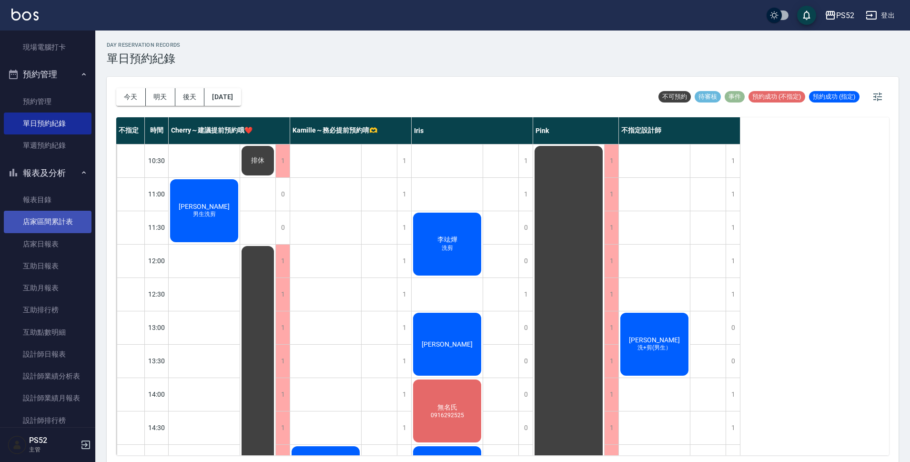
click at [72, 220] on link "店家區間累計表" at bounding box center [48, 222] width 88 height 22
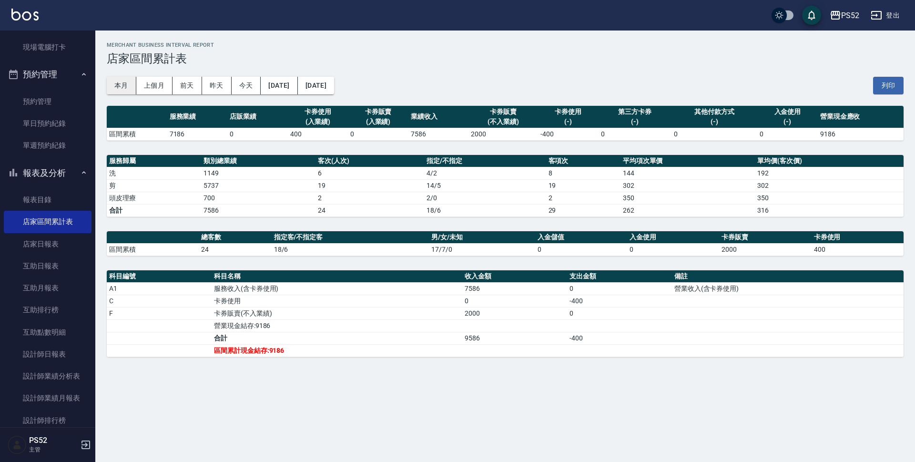
click at [121, 87] on button "本月" at bounding box center [122, 86] width 30 height 18
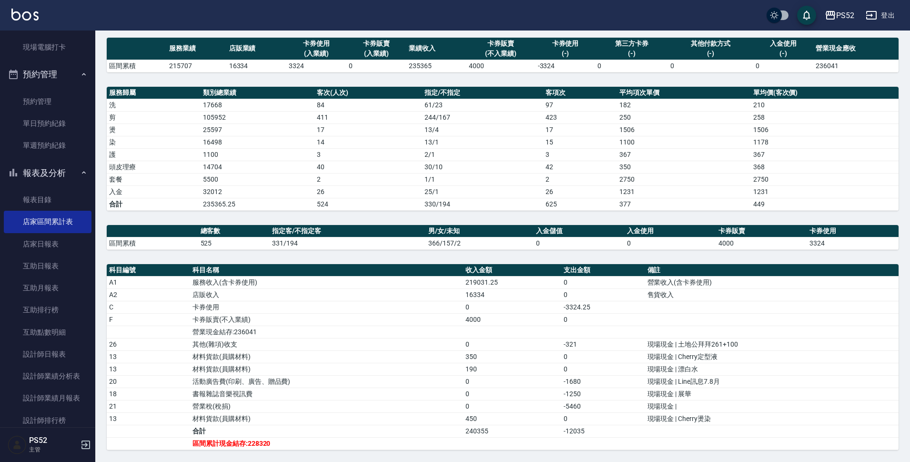
scroll to position [82, 0]
